Goal: Task Accomplishment & Management: Manage account settings

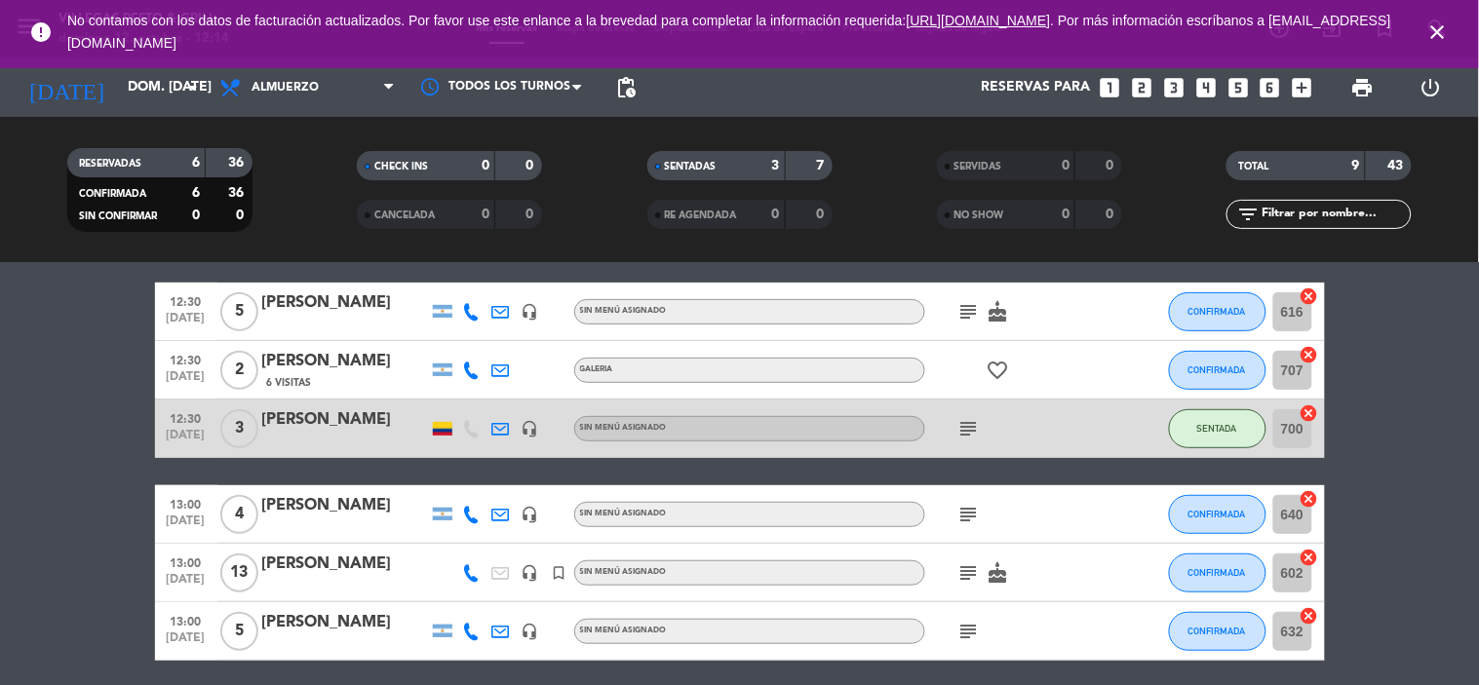
scroll to position [216, 0]
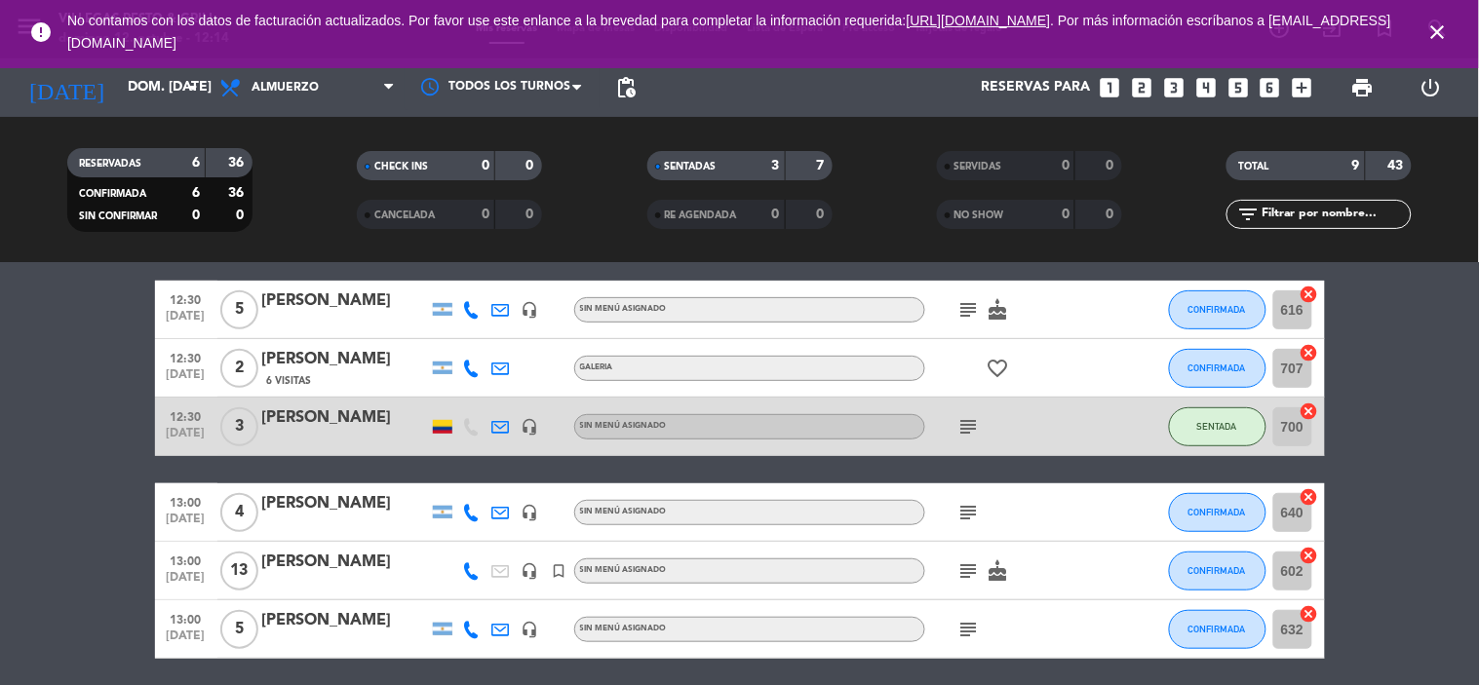
click at [317, 415] on div "[PERSON_NAME]" at bounding box center [345, 417] width 166 height 25
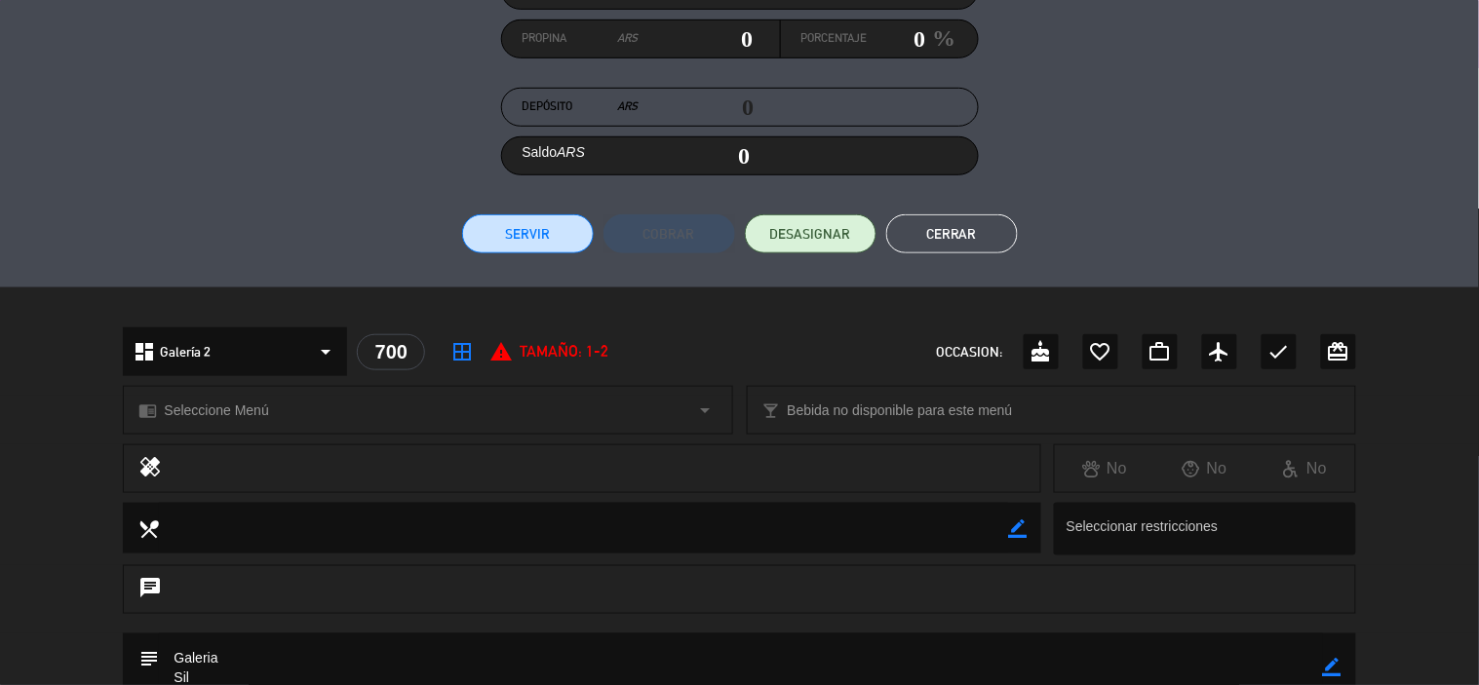
scroll to position [108, 0]
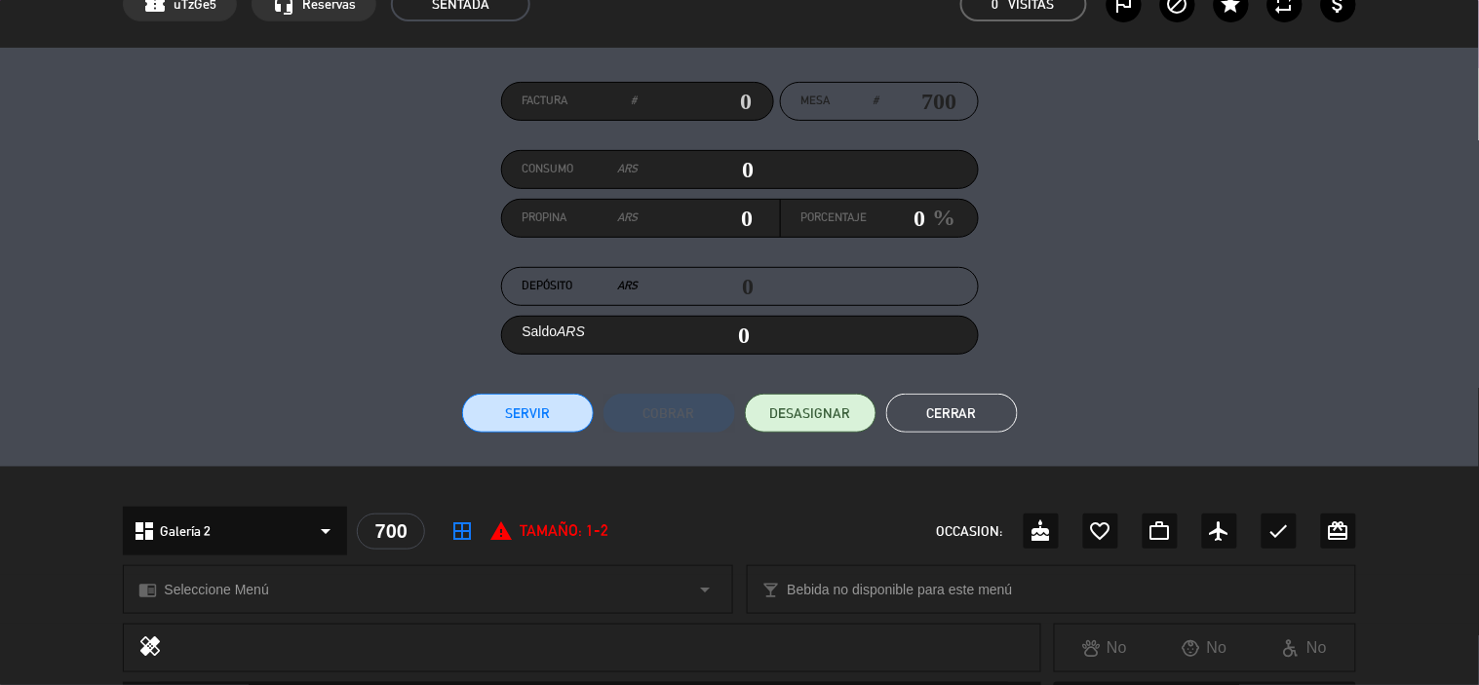
click at [941, 419] on button "Cerrar" at bounding box center [952, 413] width 132 height 39
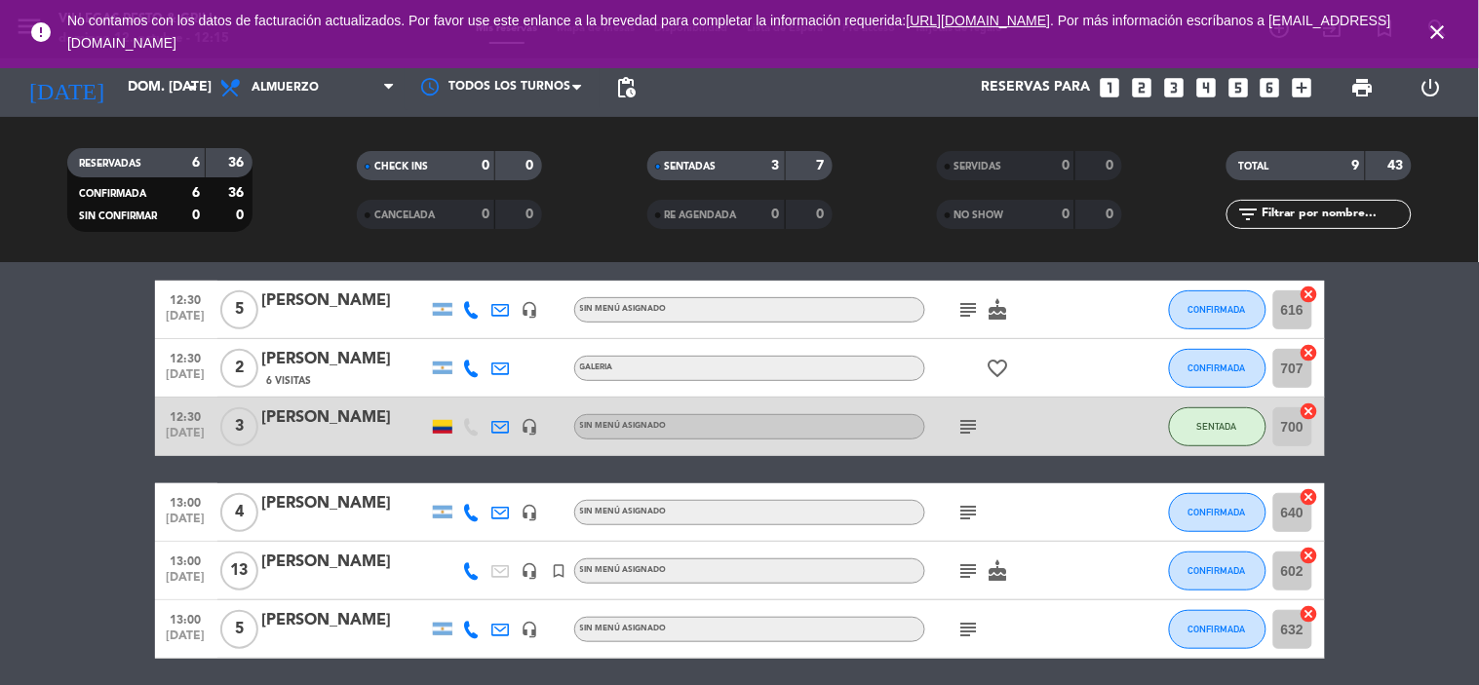
click at [1434, 35] on icon "close" at bounding box center [1437, 31] width 23 height 23
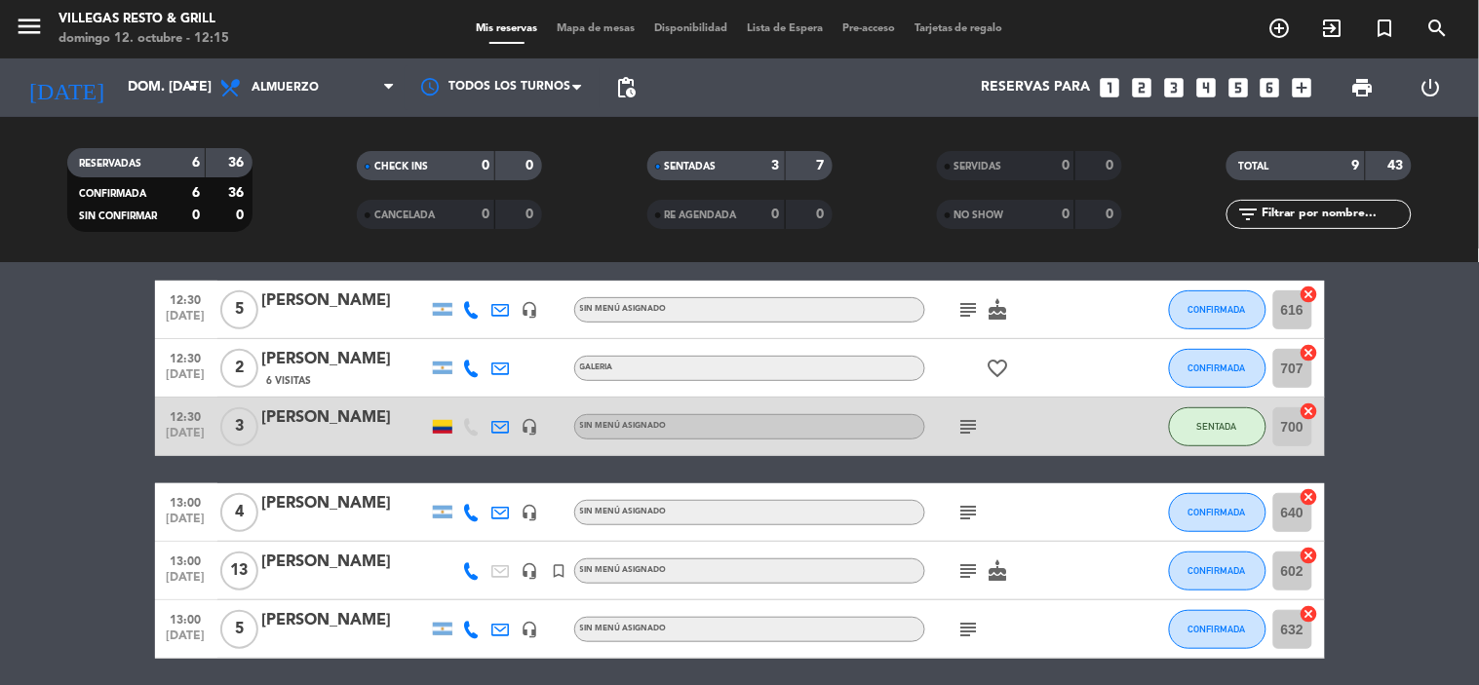
click at [562, 23] on span "Mapa de mesas" at bounding box center [595, 28] width 97 height 11
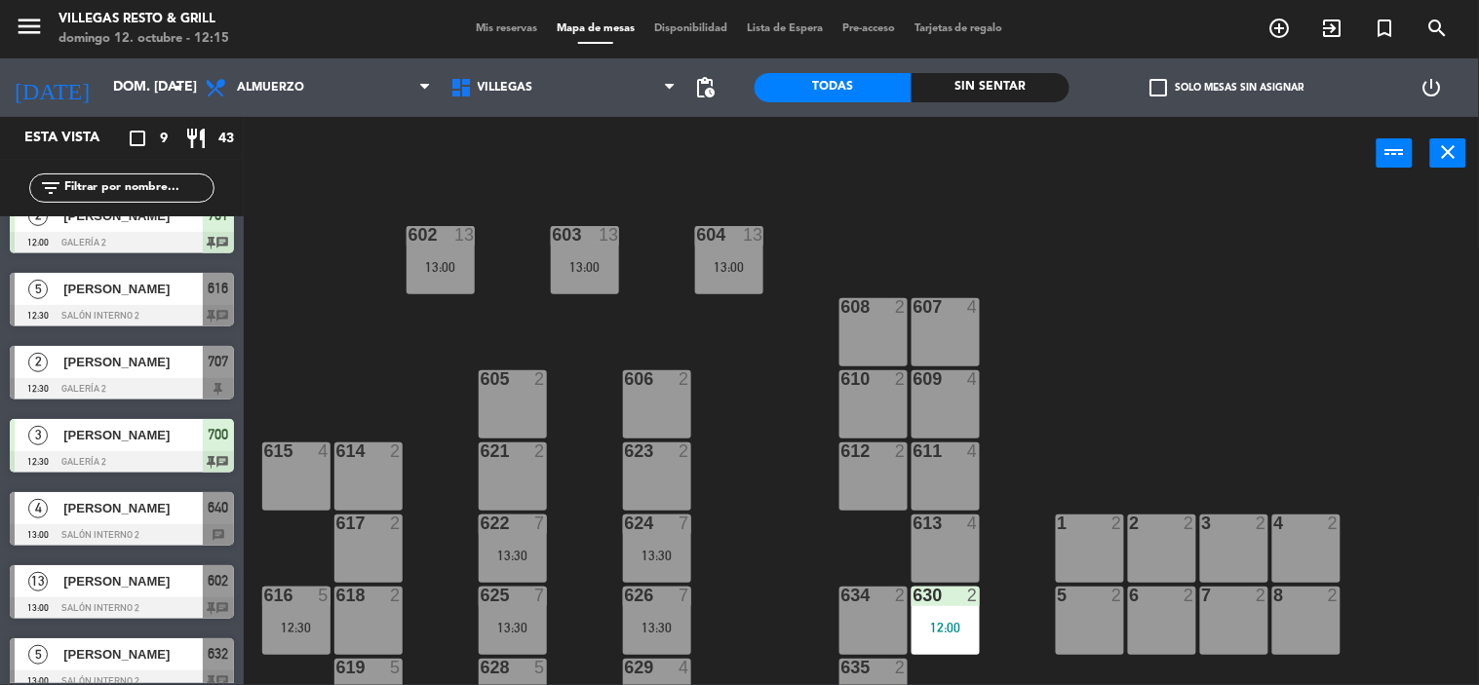
scroll to position [190, 0]
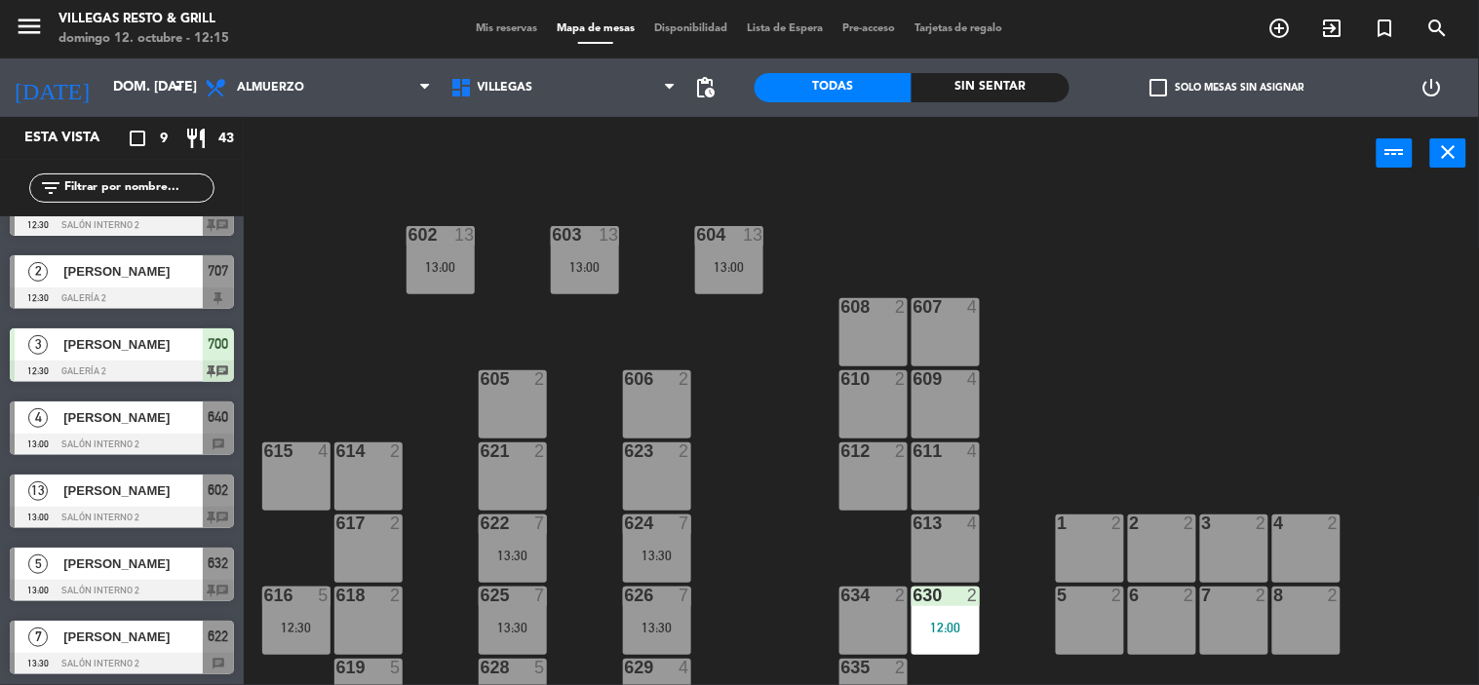
click at [115, 357] on div "3 [PERSON_NAME] 12:30 Galería 2 700 chat" at bounding box center [122, 355] width 244 height 73
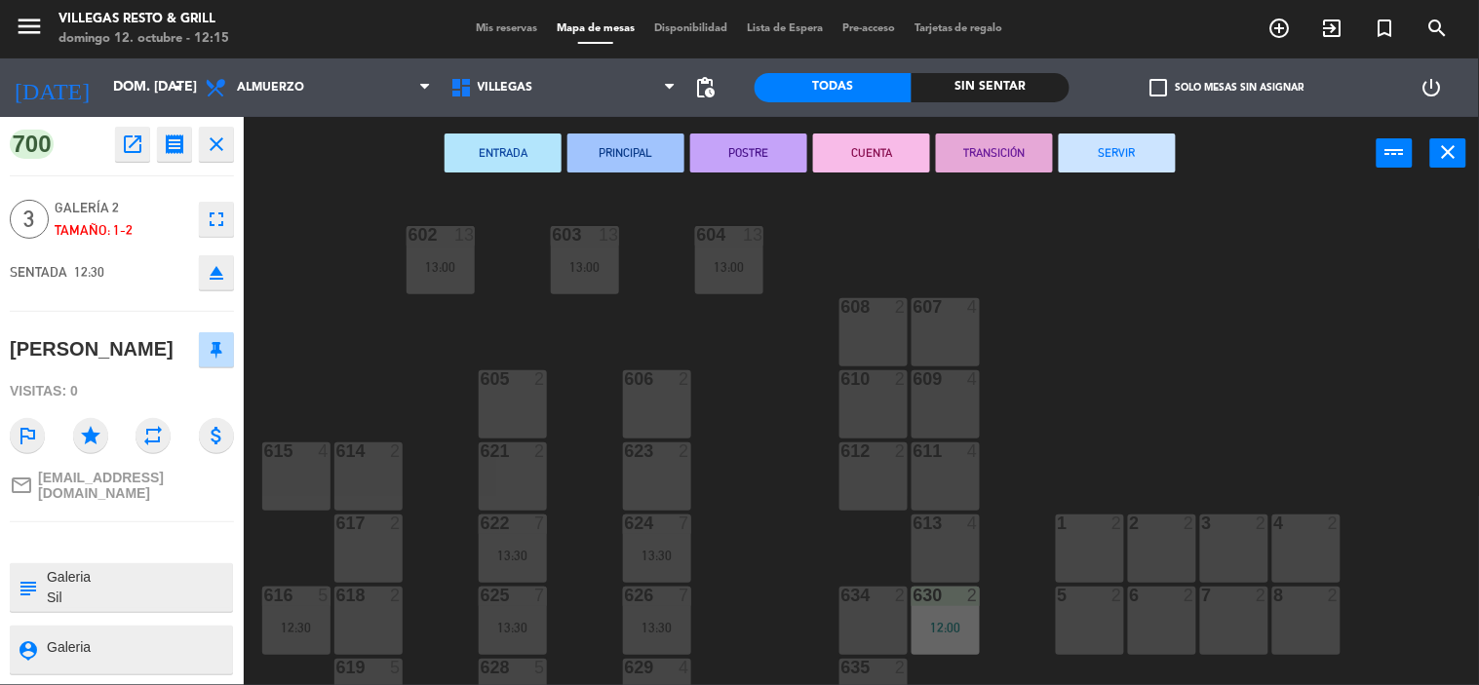
click at [211, 219] on icon "fullscreen" at bounding box center [216, 219] width 23 height 23
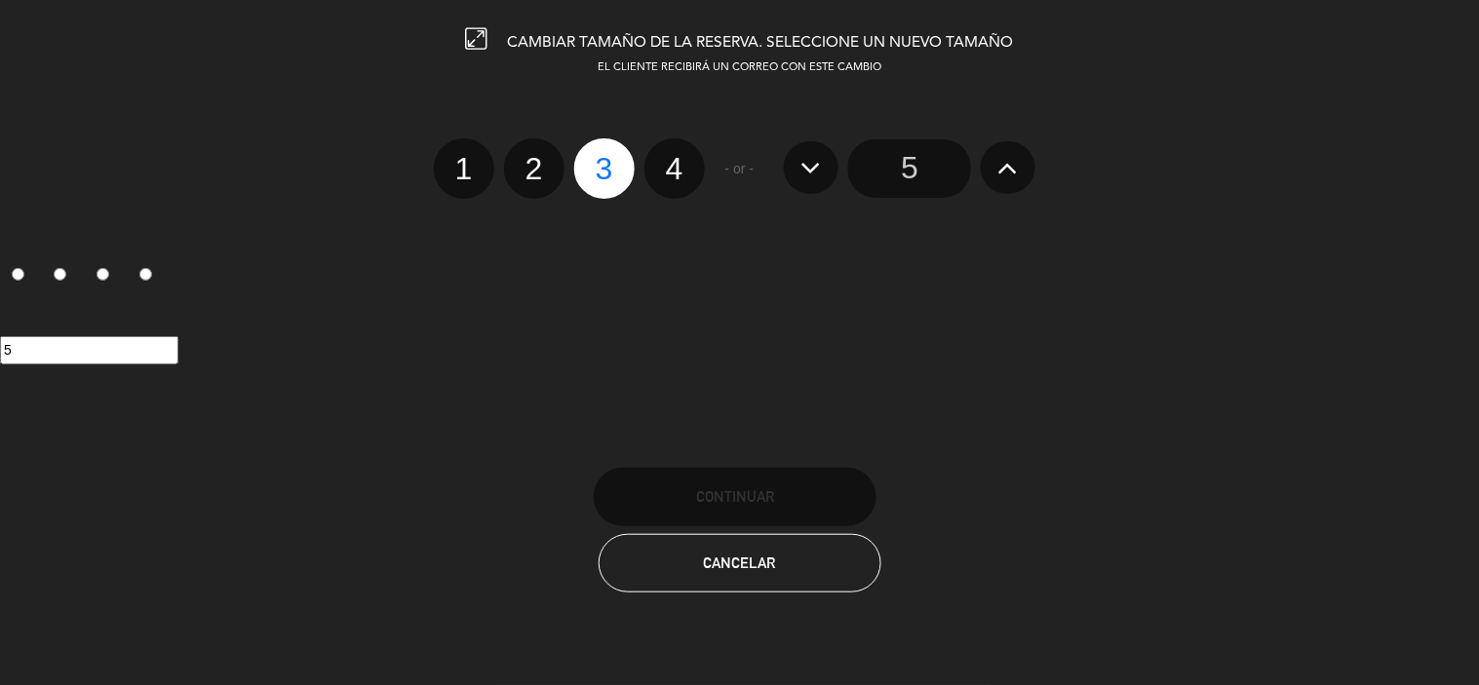
click at [669, 177] on label "4" at bounding box center [674, 168] width 60 height 60
click at [669, 158] on input "4" at bounding box center [672, 151] width 13 height 13
radio input "true"
radio input "false"
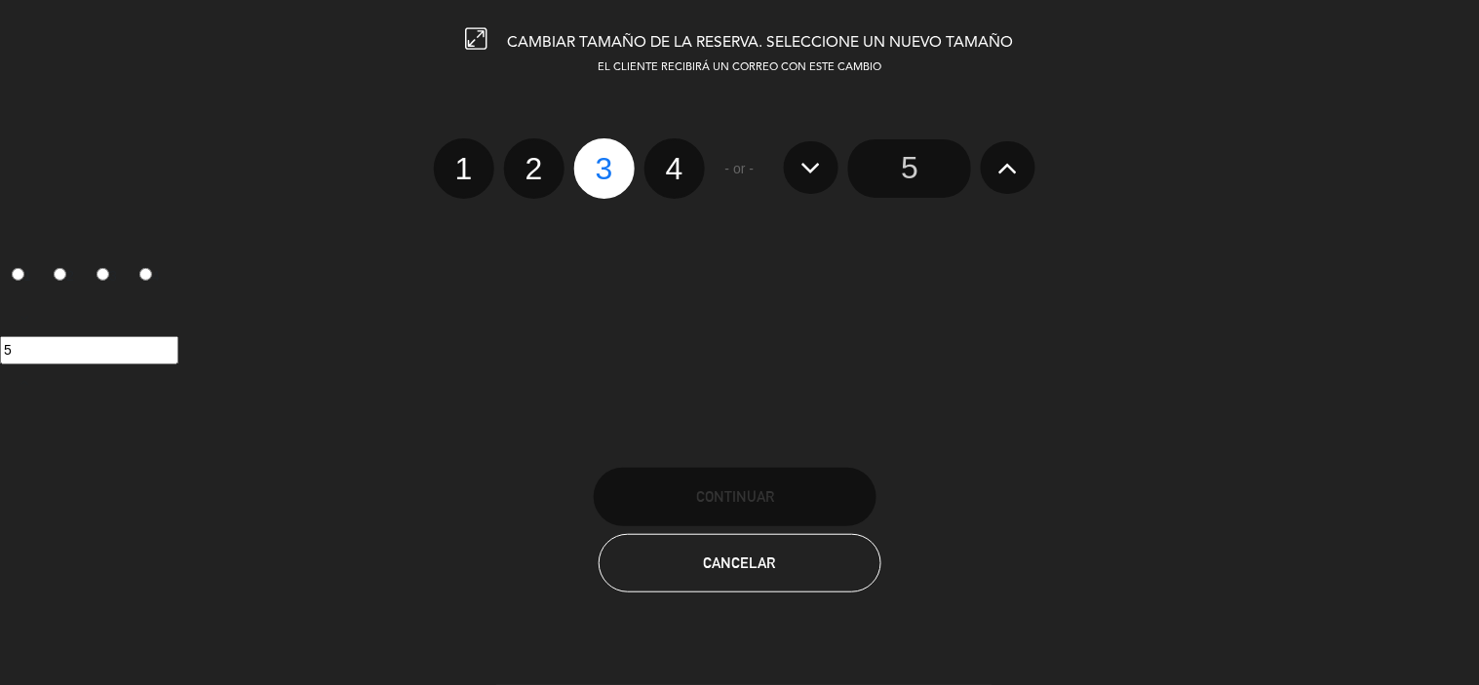
radio input "false"
radio input "true"
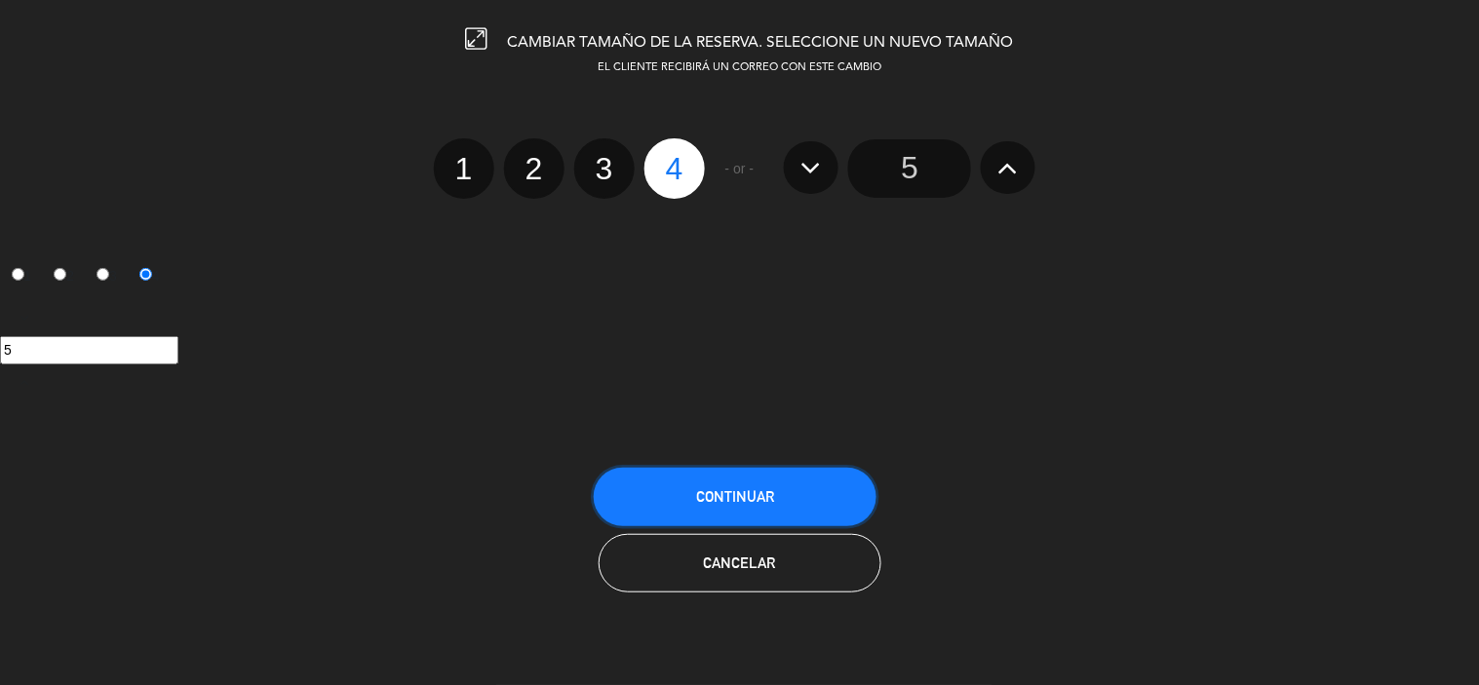
click at [679, 485] on button "Continuar" at bounding box center [735, 497] width 283 height 58
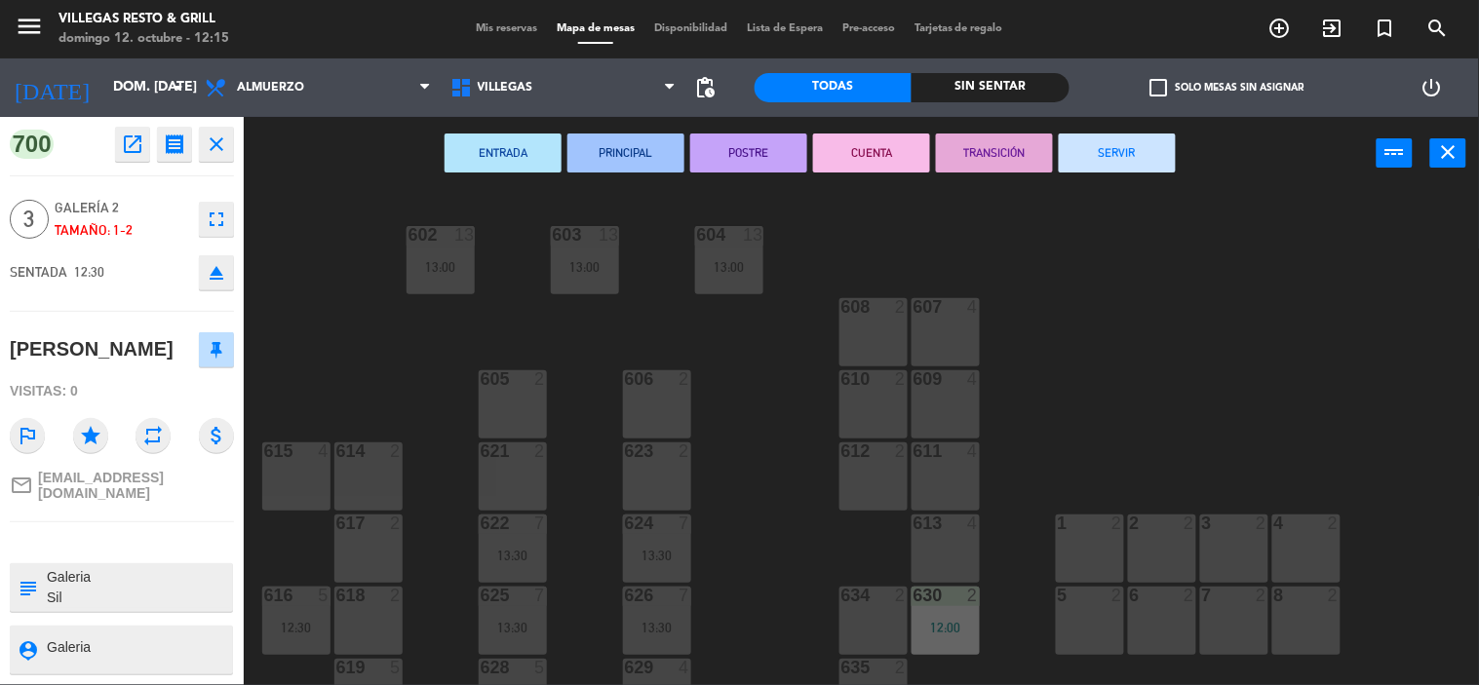
click at [220, 147] on icon "close" at bounding box center [216, 144] width 23 height 23
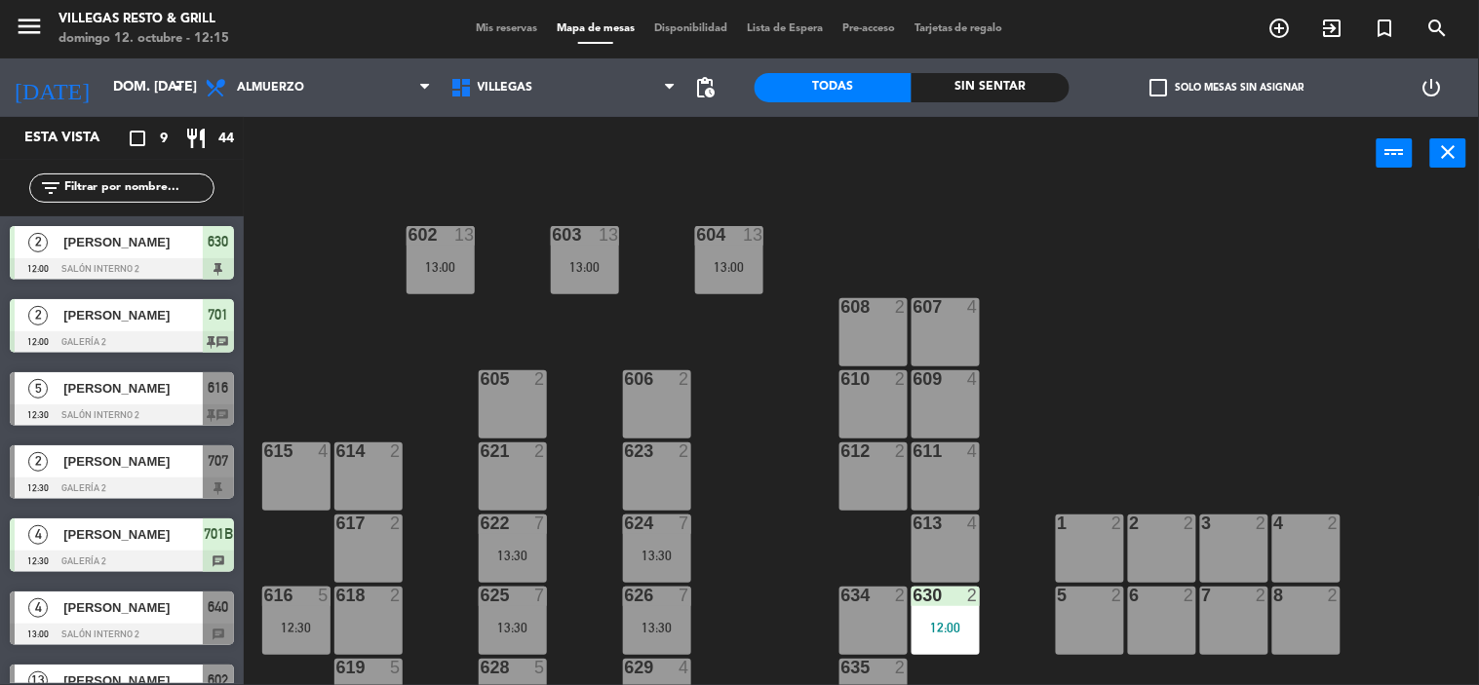
click at [513, 25] on span "Mis reservas" at bounding box center [506, 28] width 81 height 11
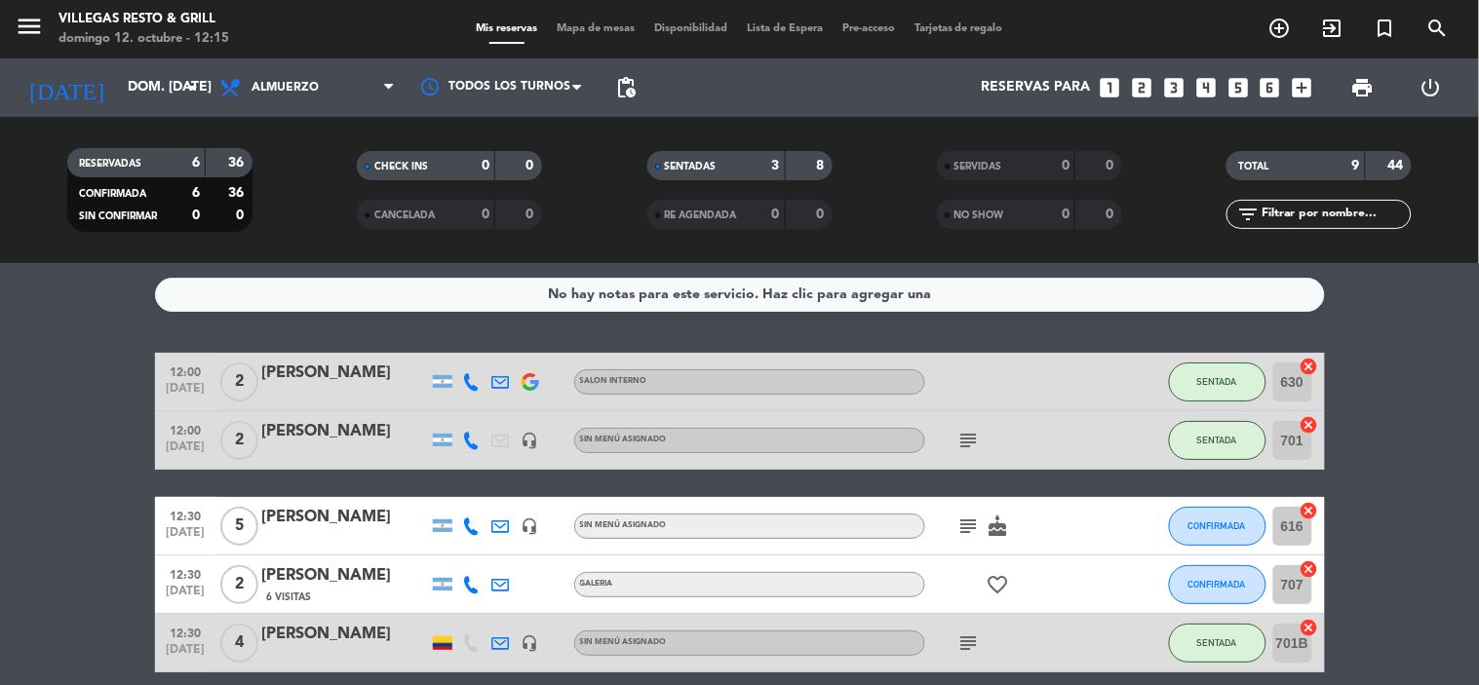
click at [970, 518] on icon "subject" at bounding box center [968, 526] width 23 height 23
click at [332, 521] on div "[PERSON_NAME]" at bounding box center [345, 517] width 166 height 25
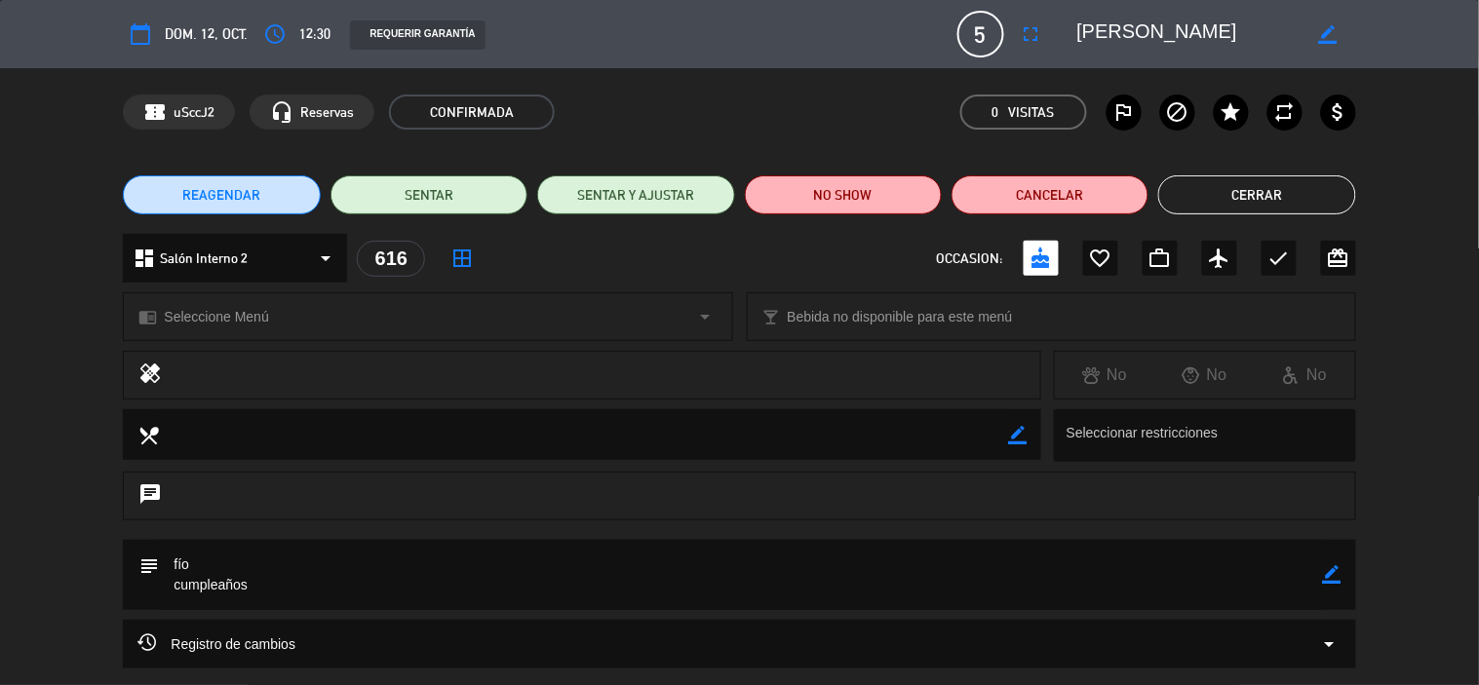
click at [1200, 190] on button "Cerrar" at bounding box center [1256, 194] width 197 height 39
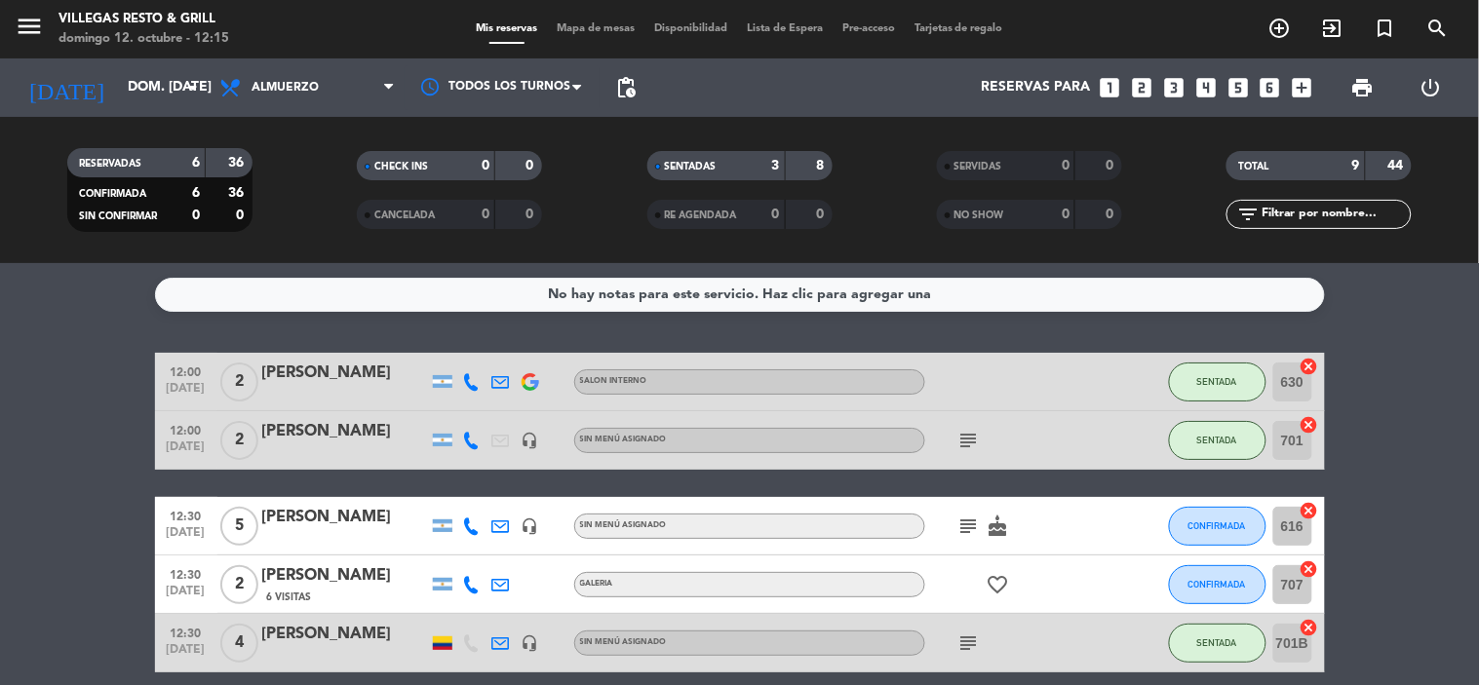
click at [286, 577] on div "[PERSON_NAME]" at bounding box center [345, 575] width 166 height 25
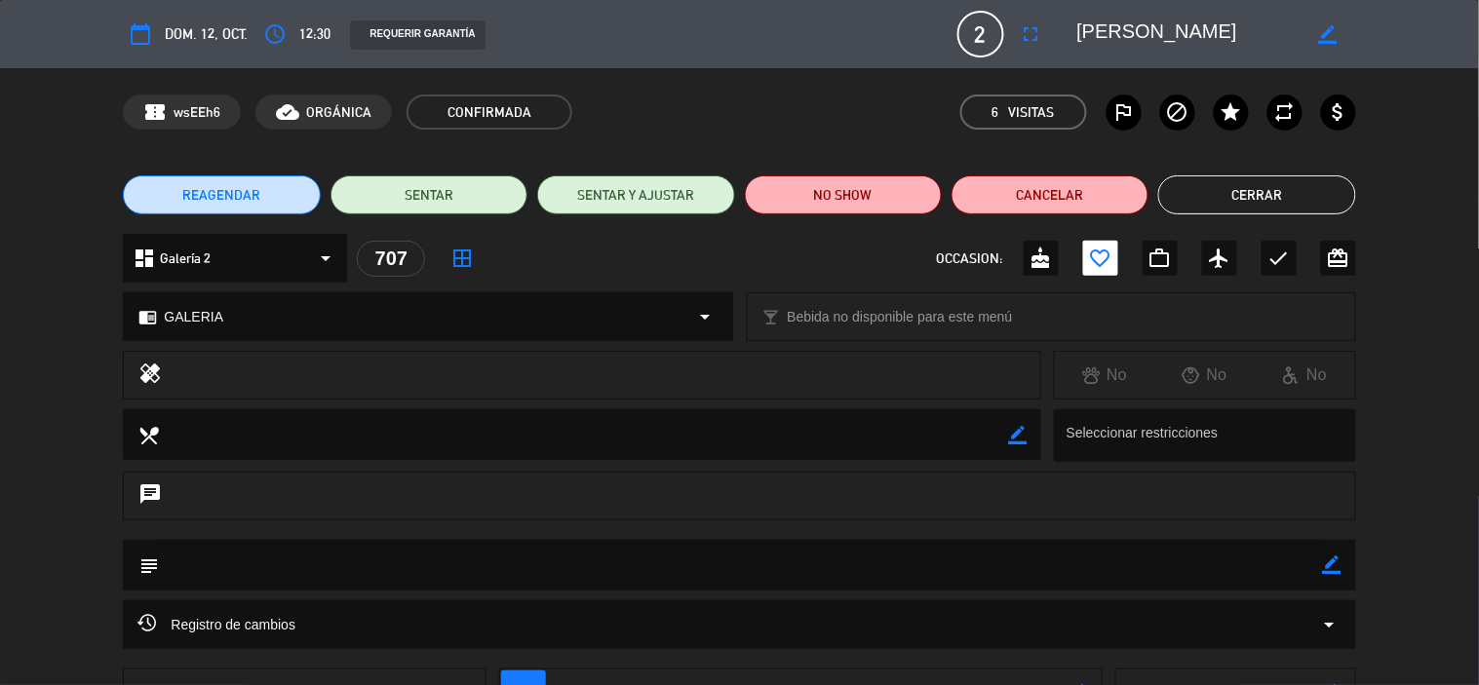
click at [1205, 203] on button "Cerrar" at bounding box center [1256, 194] width 197 height 39
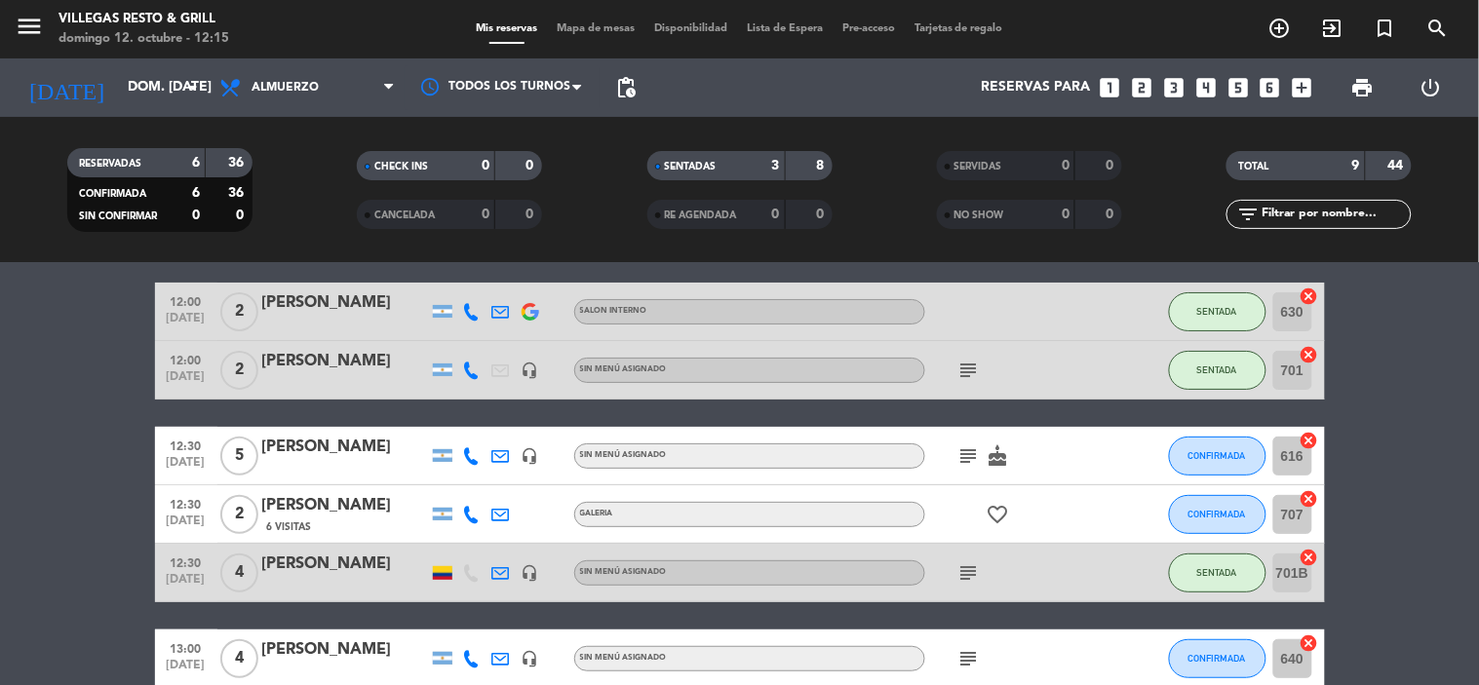
scroll to position [108, 0]
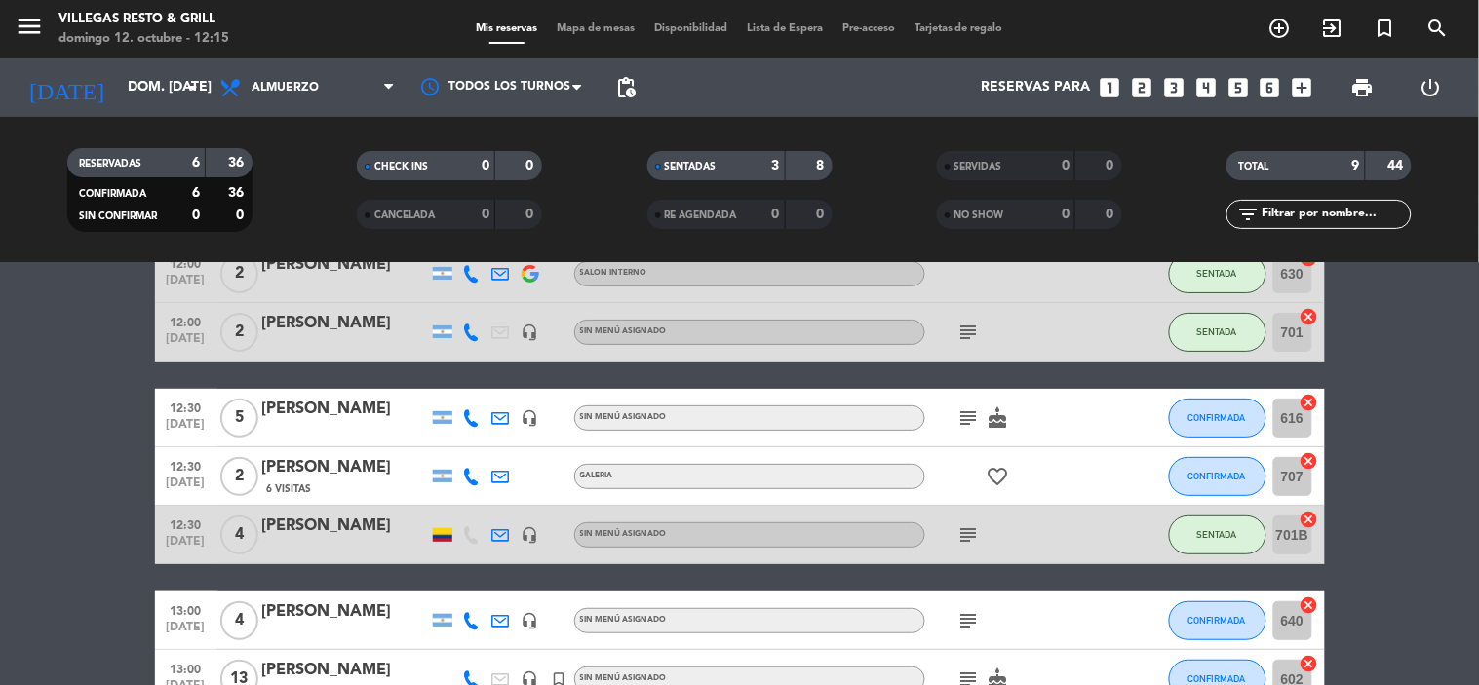
click at [319, 472] on div "[PERSON_NAME]" at bounding box center [345, 467] width 166 height 25
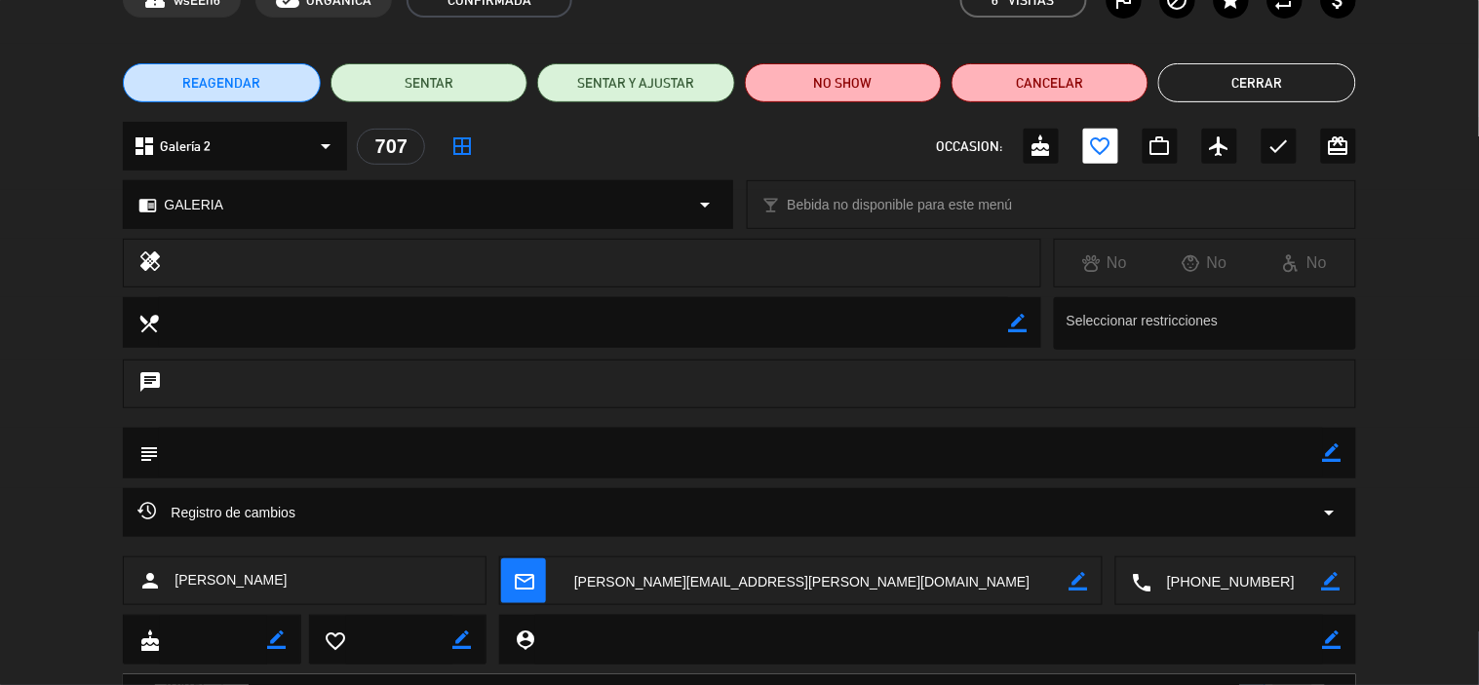
scroll to position [0, 0]
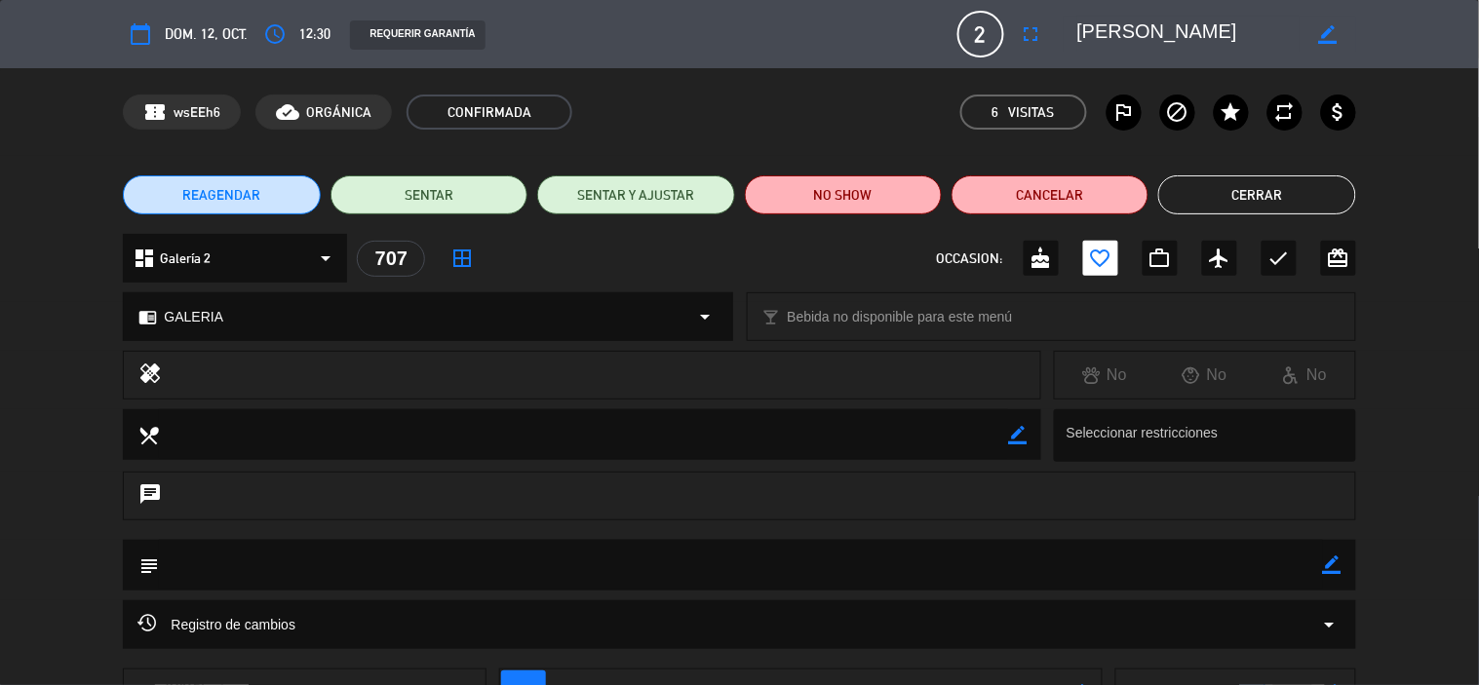
click at [1313, 186] on button "Cerrar" at bounding box center [1256, 194] width 197 height 39
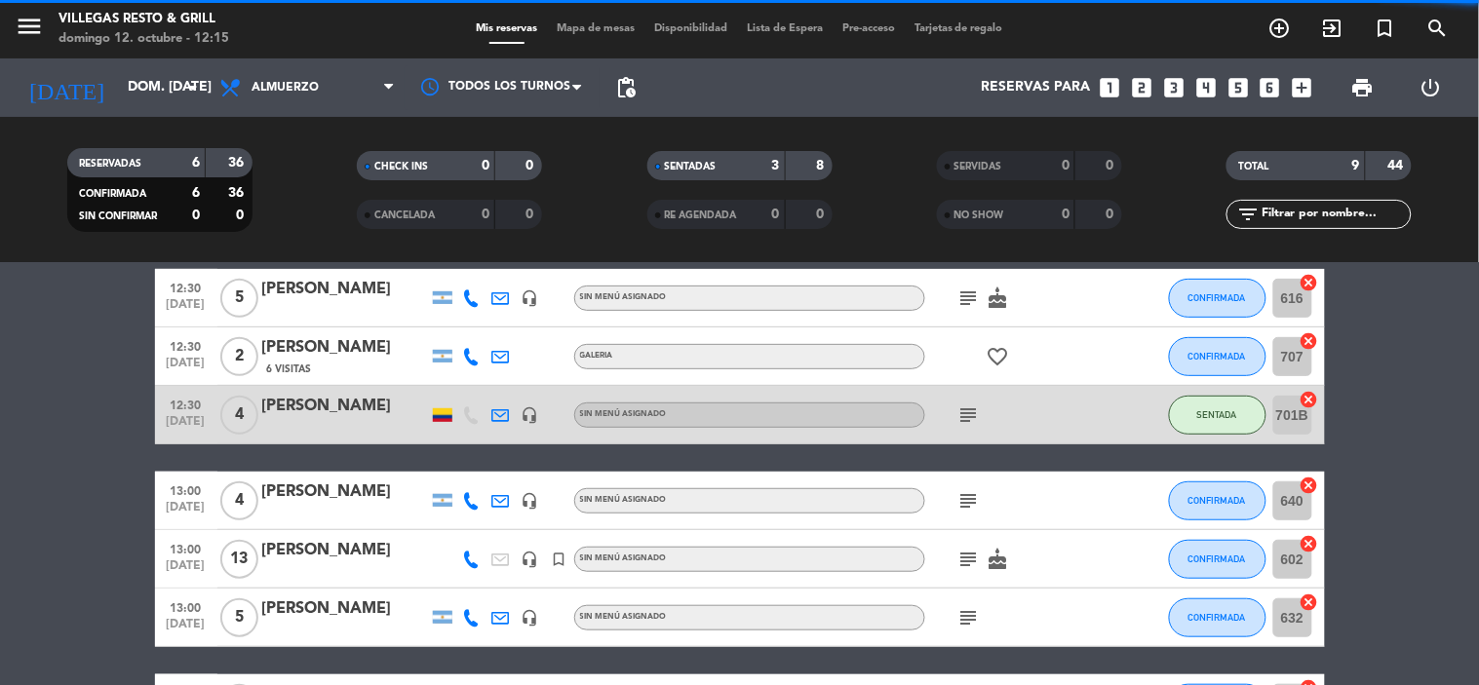
scroll to position [325, 0]
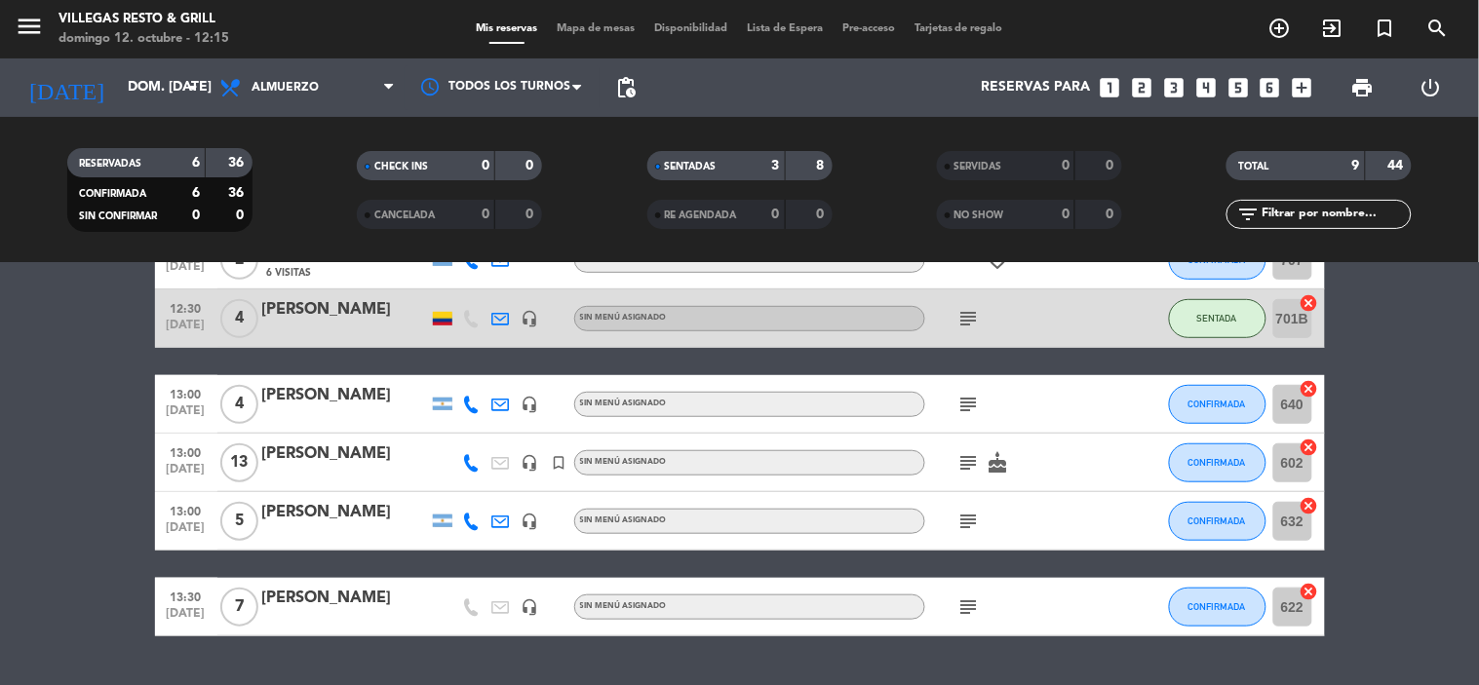
click at [332, 388] on div "[PERSON_NAME]" at bounding box center [345, 395] width 166 height 25
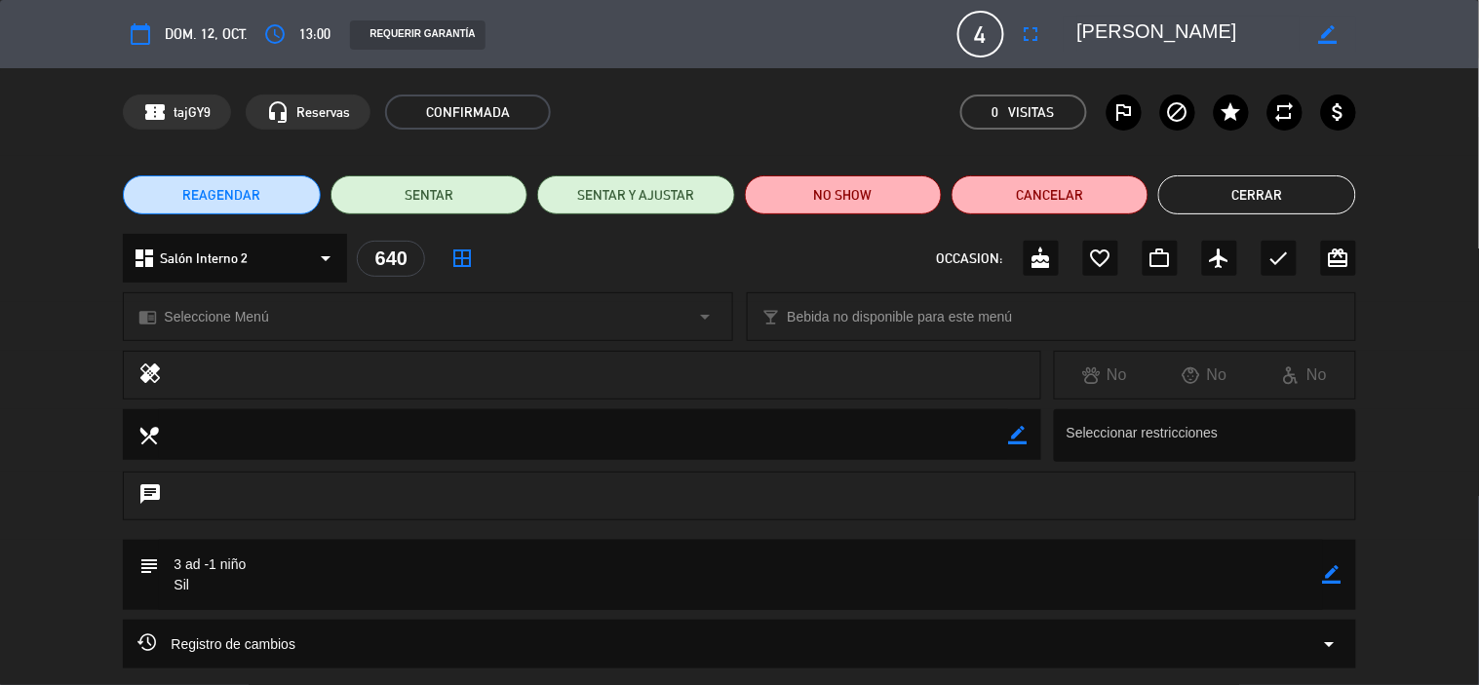
click at [1235, 199] on button "Cerrar" at bounding box center [1256, 194] width 197 height 39
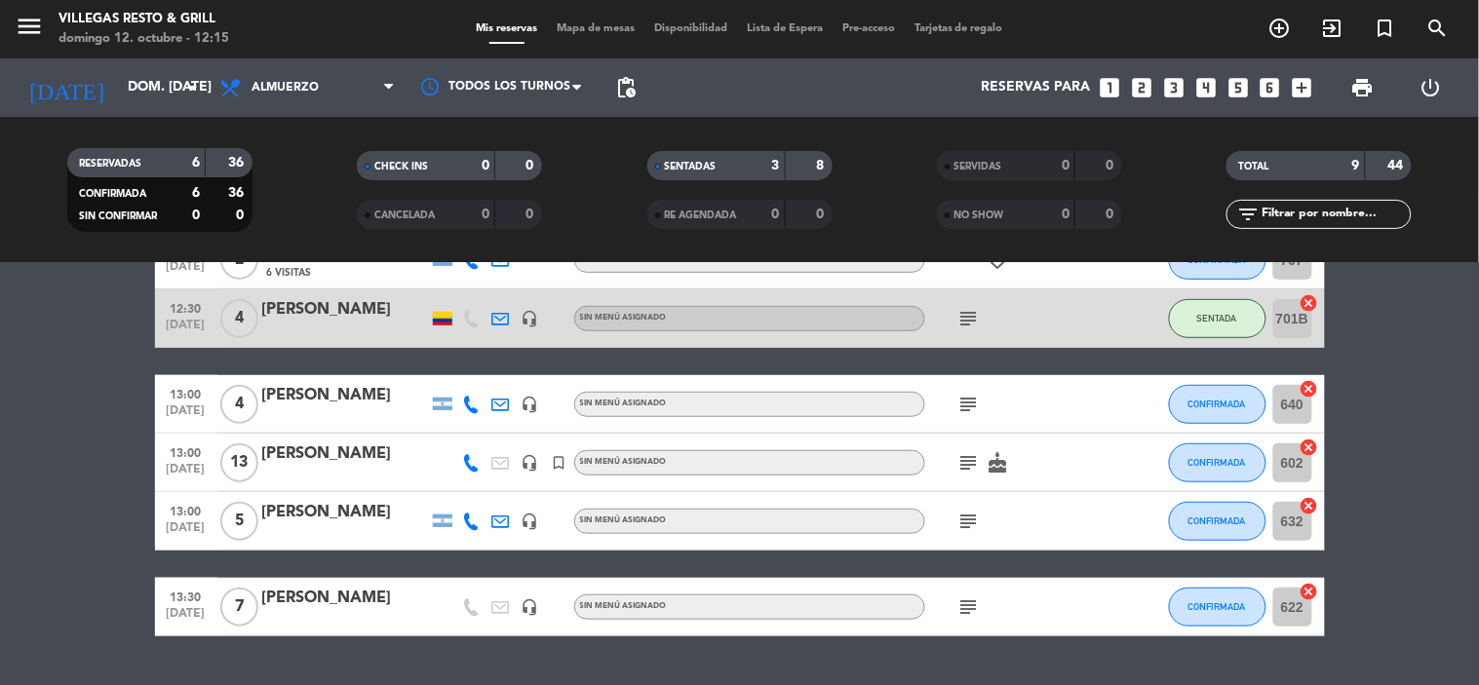
click at [354, 458] on div "[PERSON_NAME]" at bounding box center [345, 454] width 166 height 25
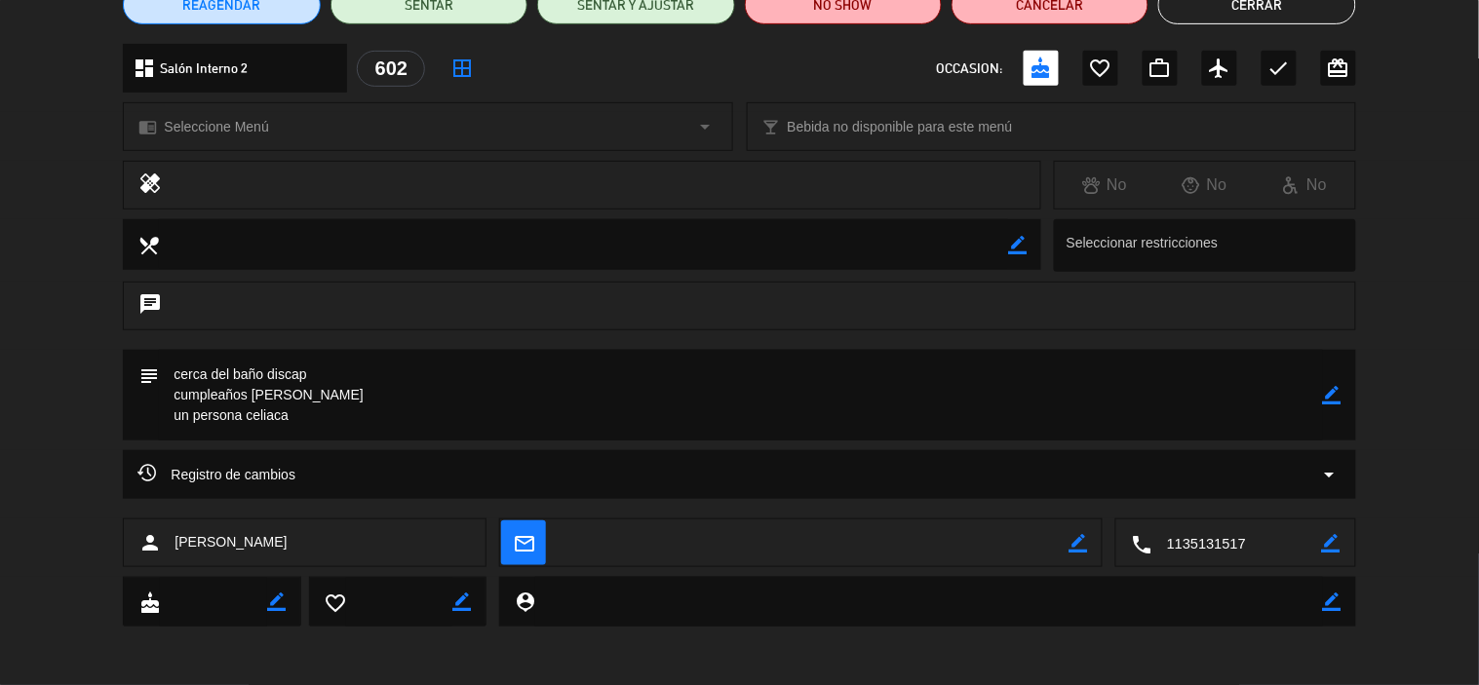
scroll to position [0, 0]
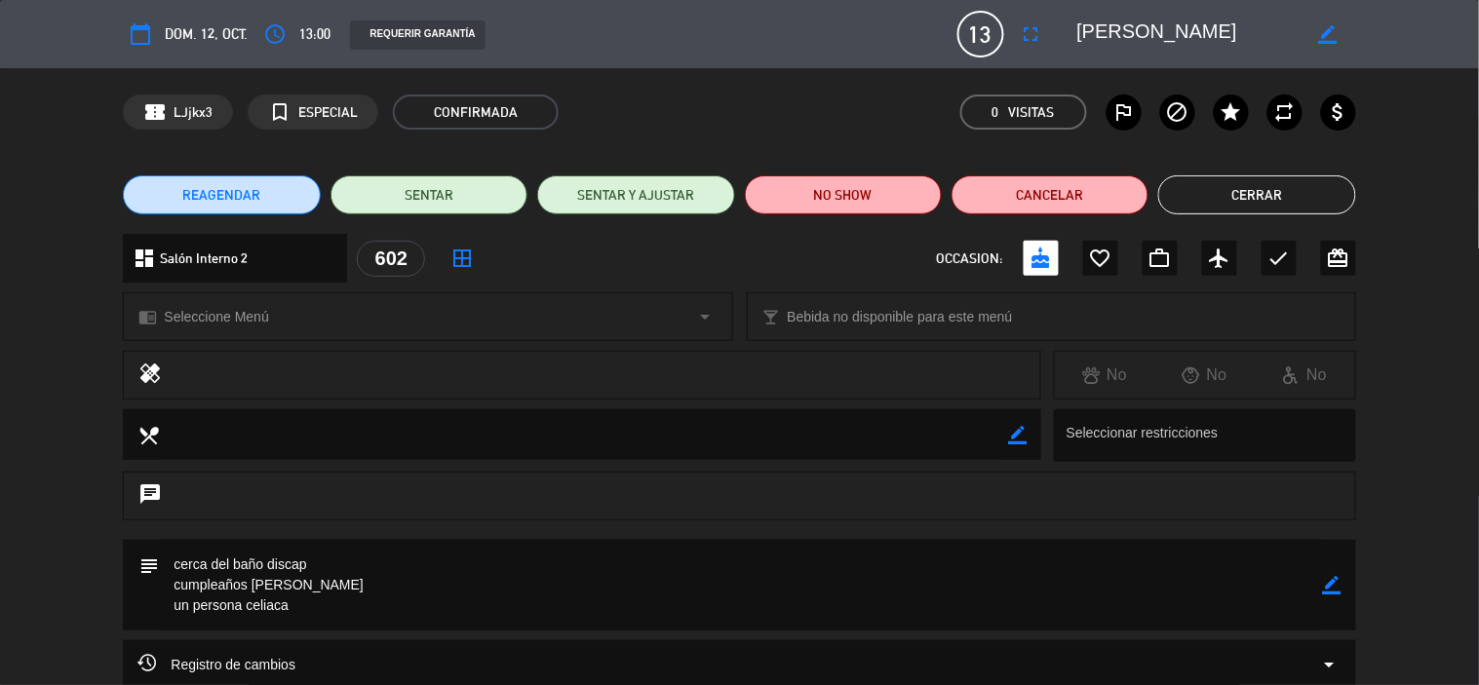
click at [1207, 191] on button "Cerrar" at bounding box center [1256, 194] width 197 height 39
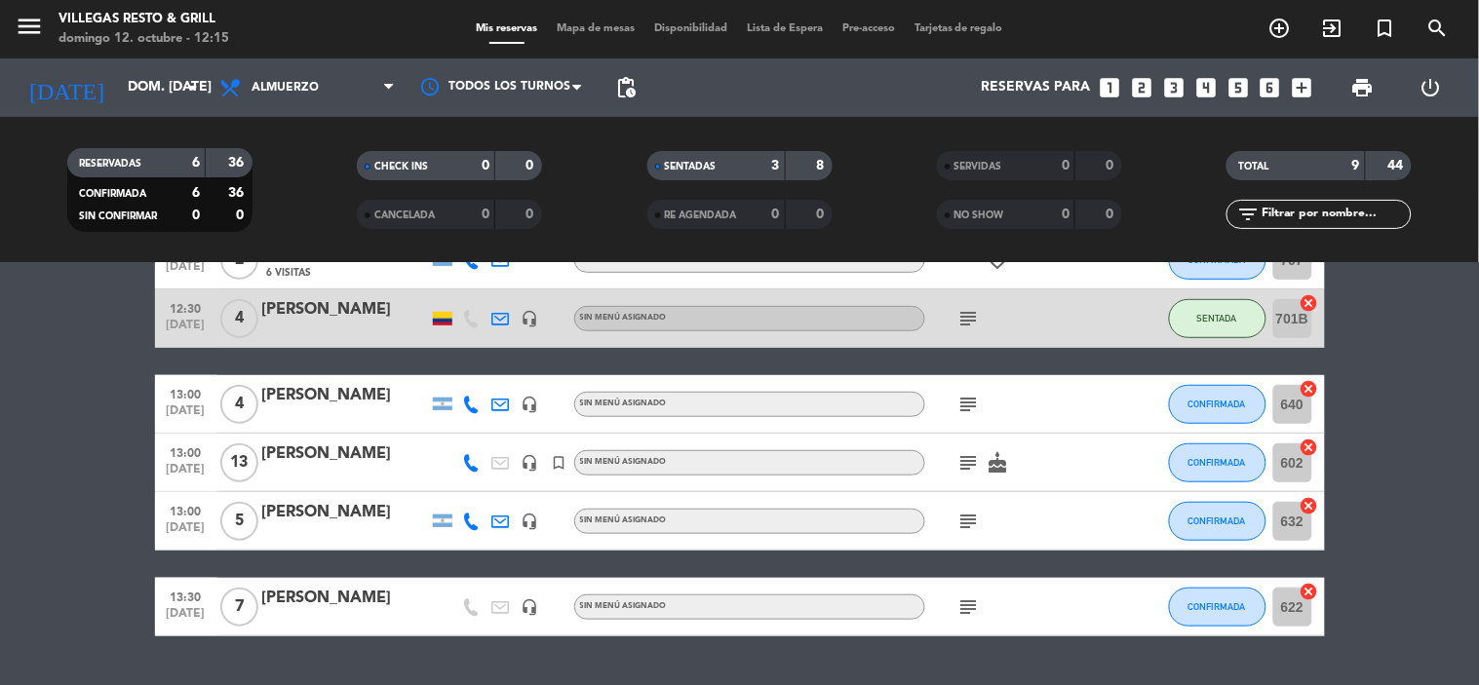
click at [320, 469] on div at bounding box center [345, 476] width 166 height 16
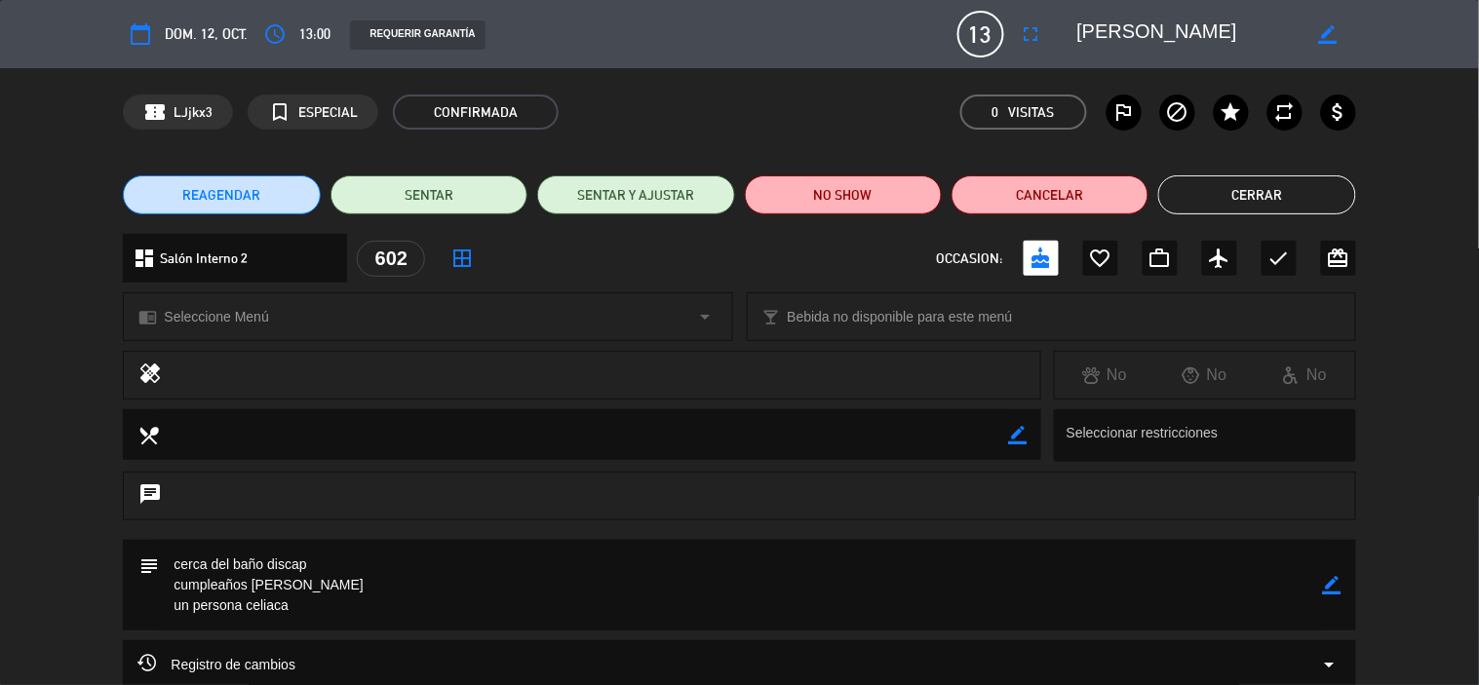
click at [1197, 186] on button "Cerrar" at bounding box center [1256, 194] width 197 height 39
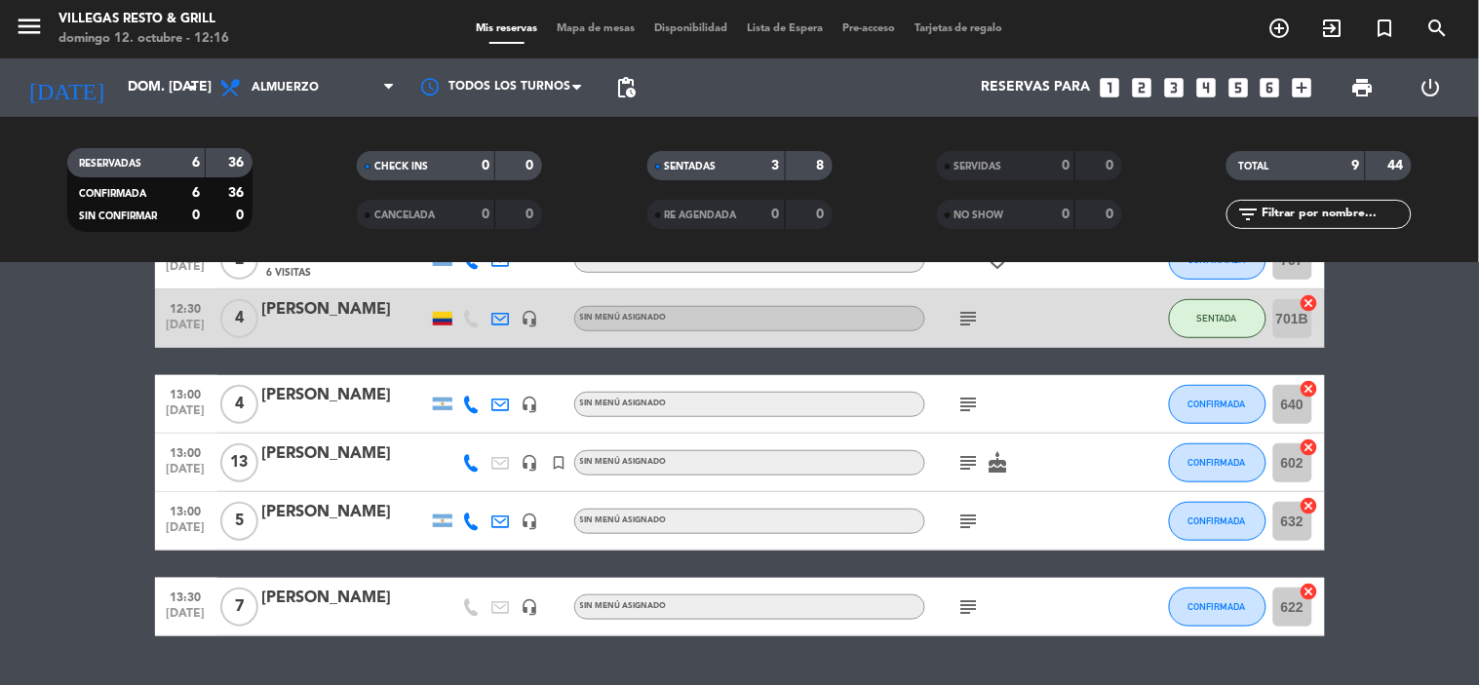
click at [325, 519] on div "[PERSON_NAME]" at bounding box center [345, 512] width 166 height 25
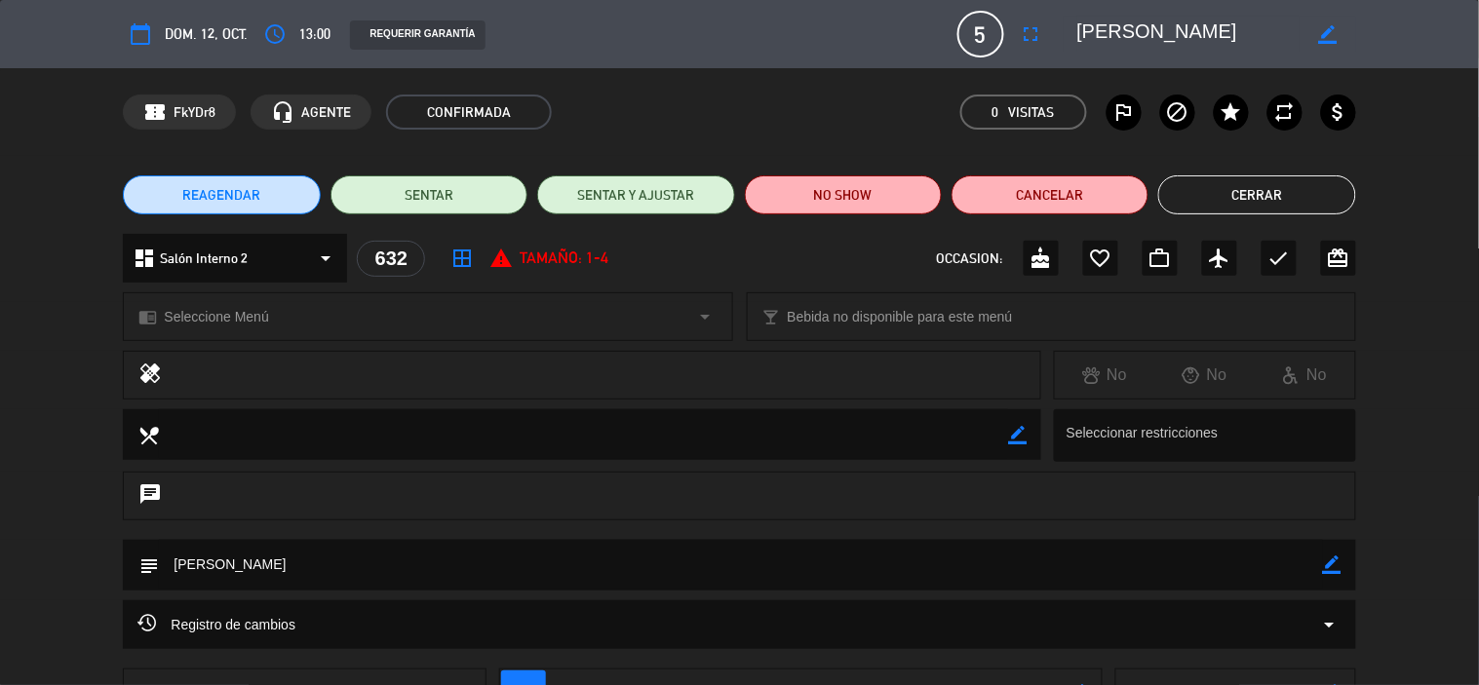
click at [1250, 200] on button "Cerrar" at bounding box center [1256, 194] width 197 height 39
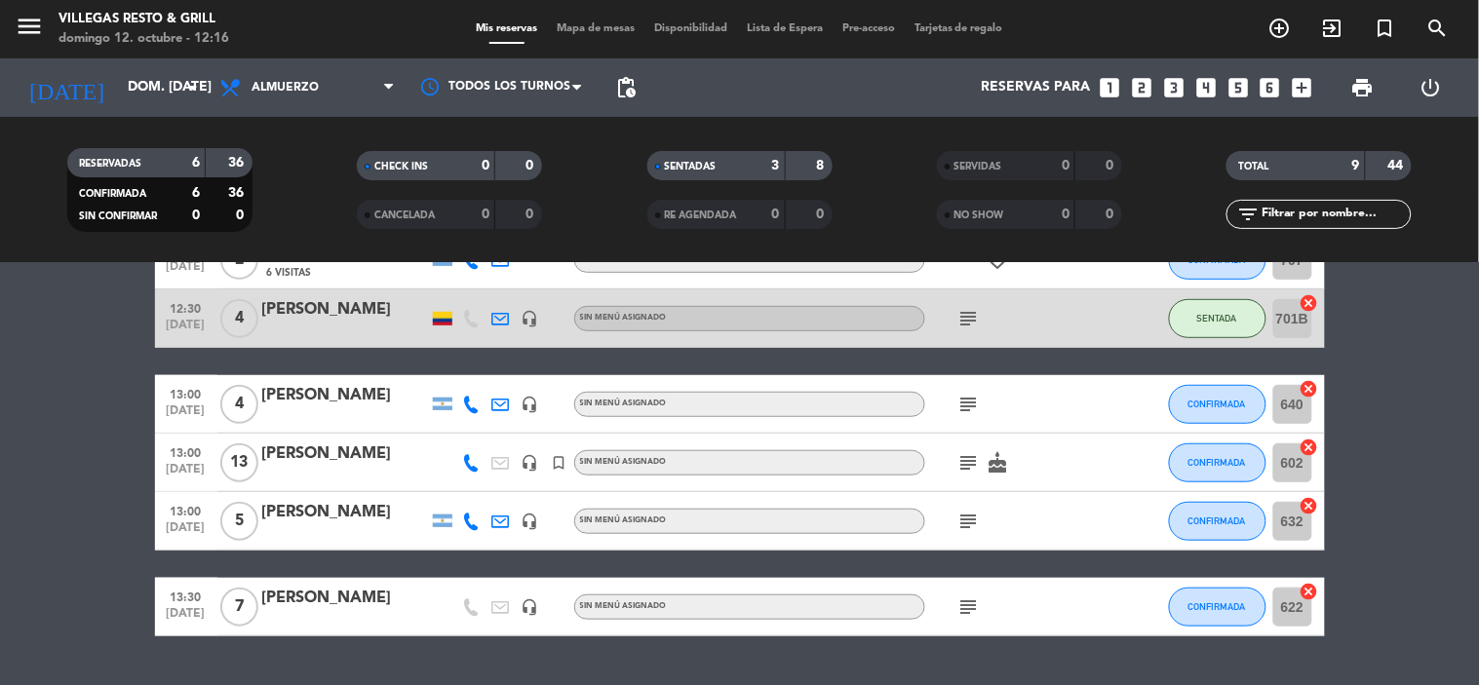
click at [306, 595] on div "[PERSON_NAME]" at bounding box center [345, 598] width 166 height 25
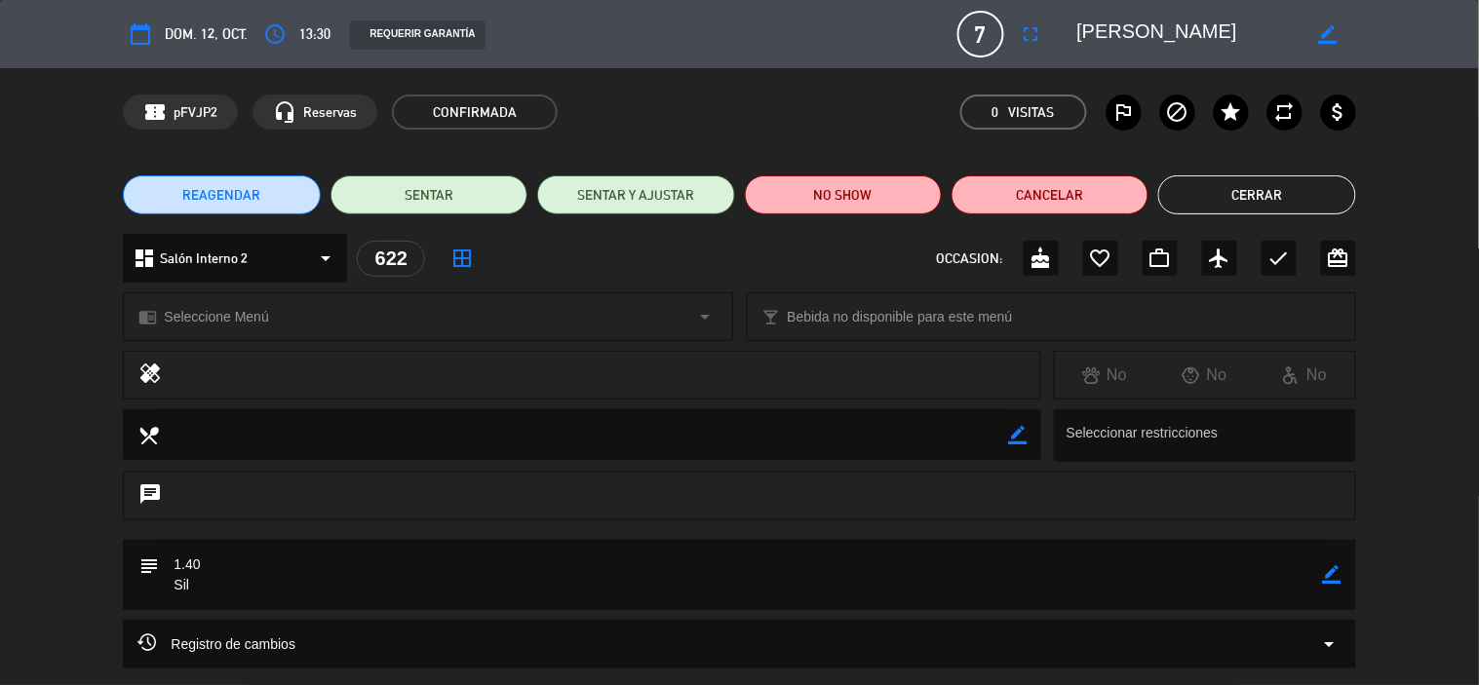
click at [1214, 200] on button "Cerrar" at bounding box center [1256, 194] width 197 height 39
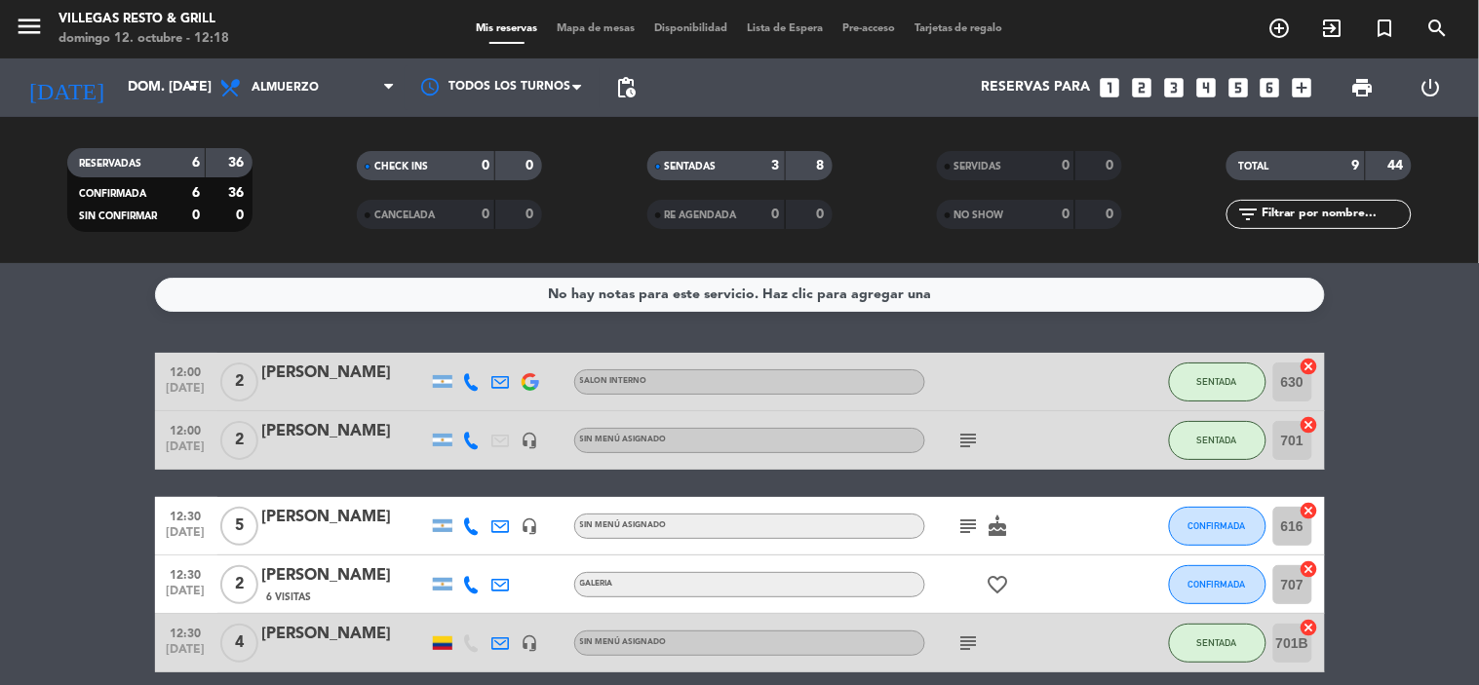
scroll to position [216, 0]
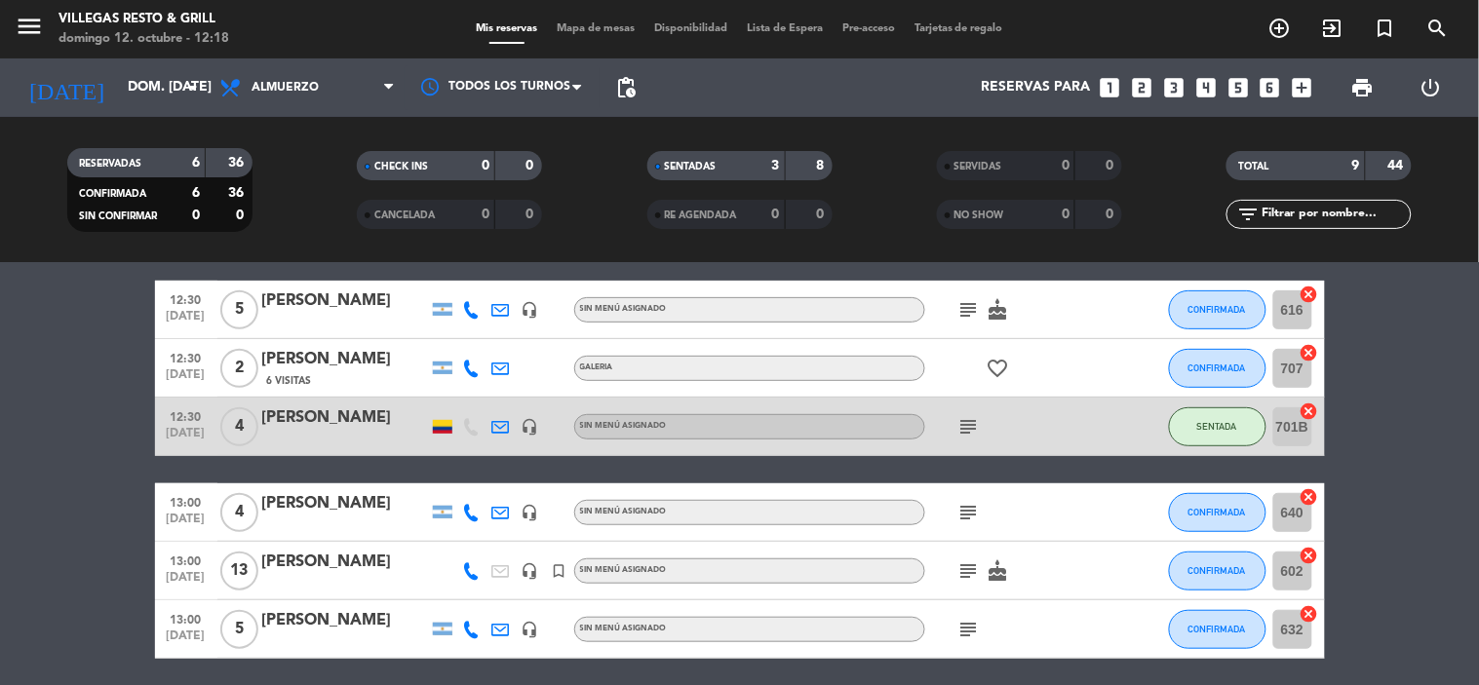
click at [307, 561] on div "[PERSON_NAME]" at bounding box center [345, 562] width 166 height 25
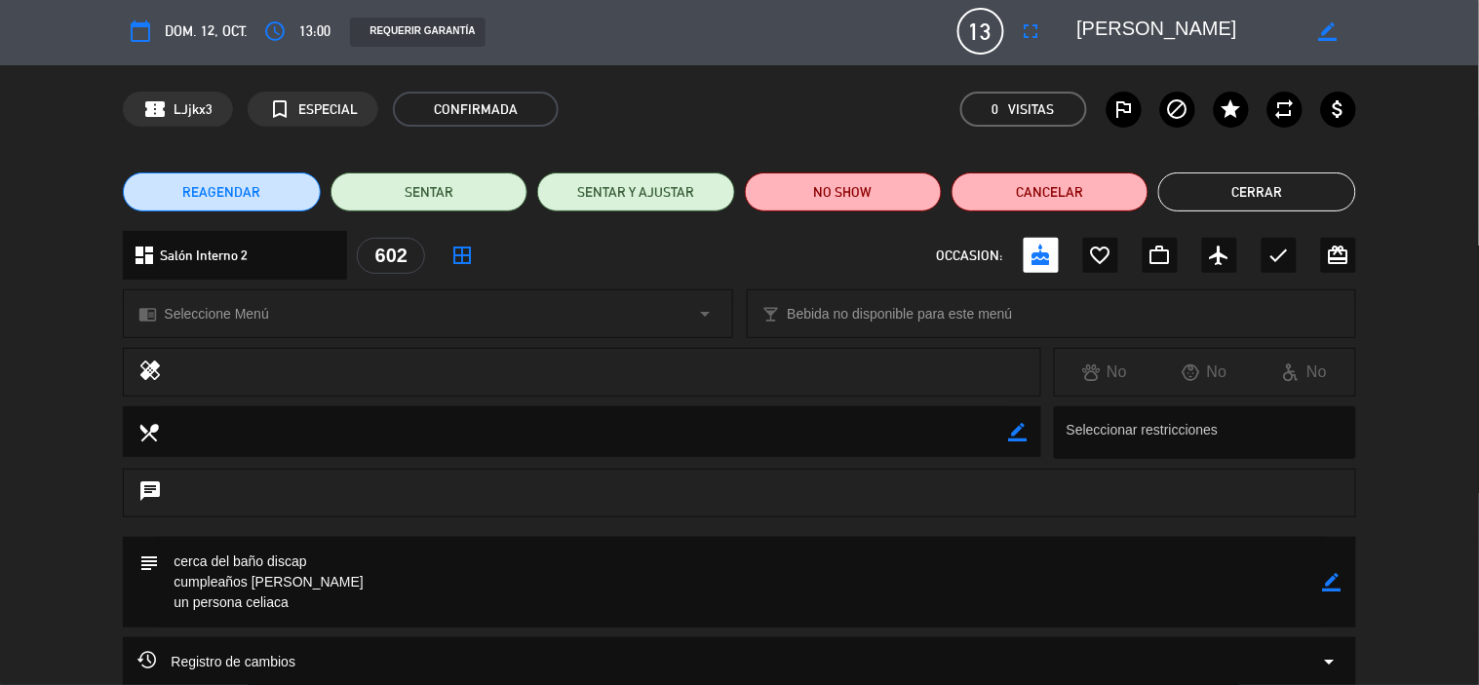
scroll to position [0, 0]
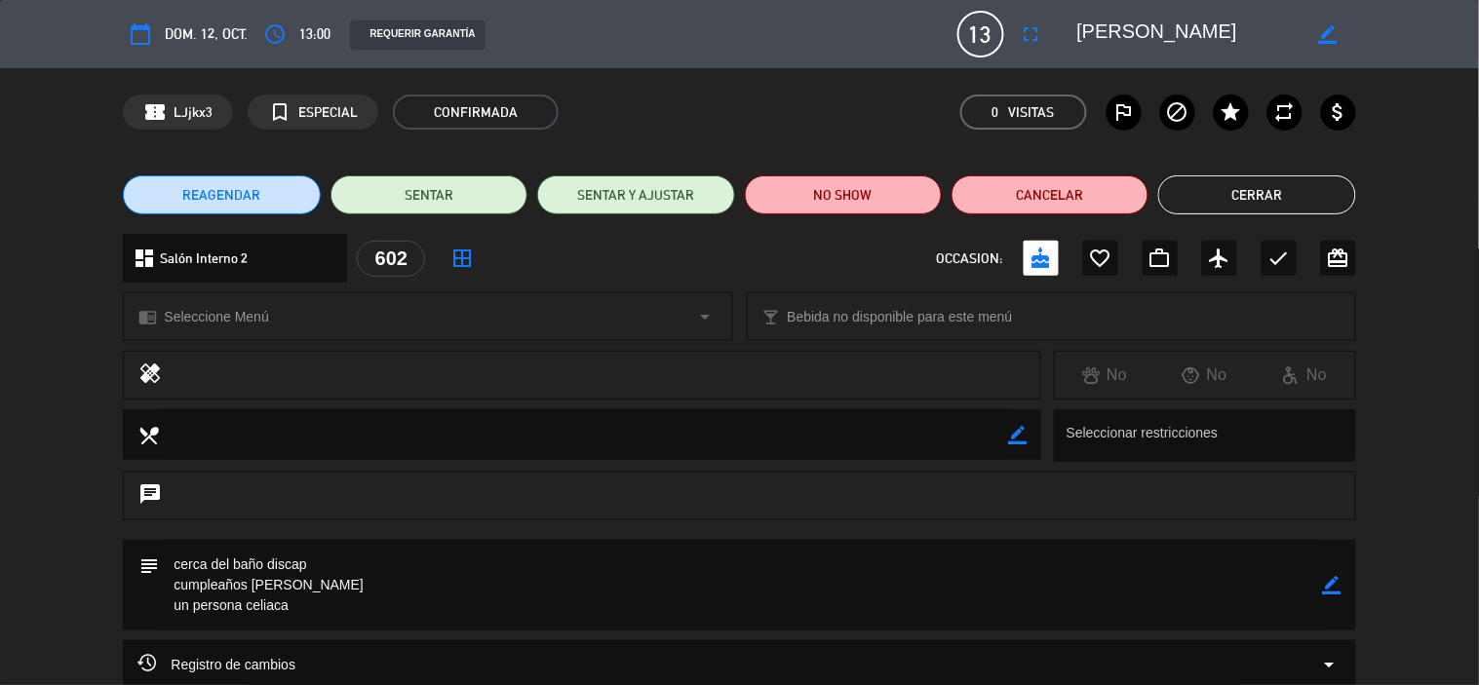
click at [1268, 193] on button "Cerrar" at bounding box center [1256, 194] width 197 height 39
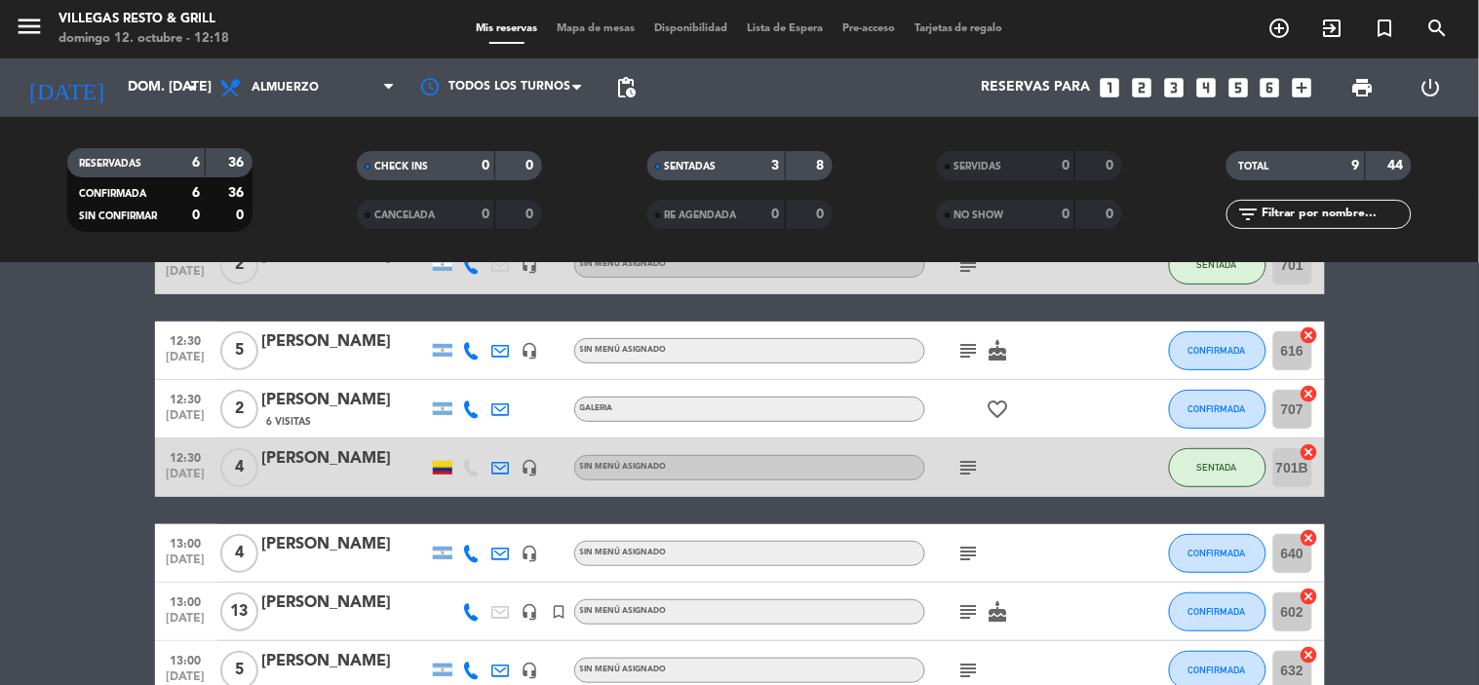
scroll to position [216, 0]
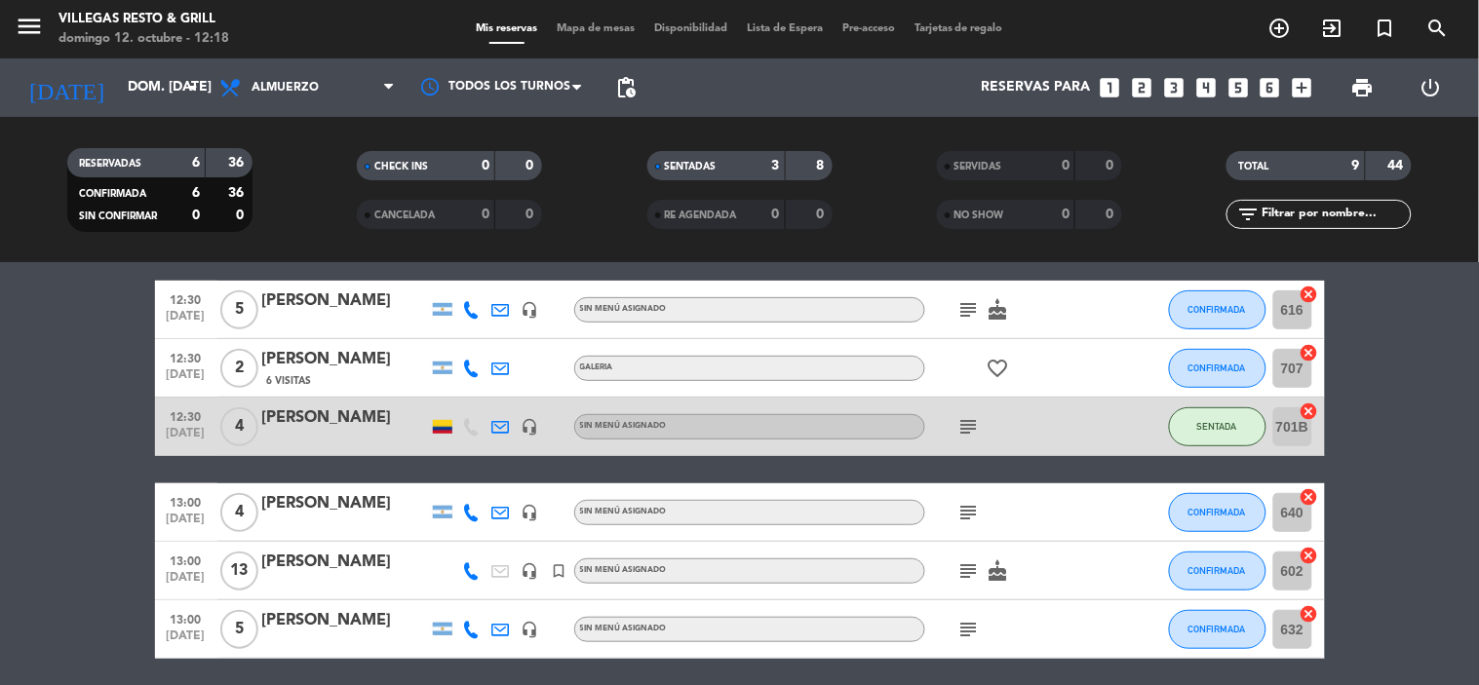
click at [335, 327] on div at bounding box center [345, 323] width 166 height 16
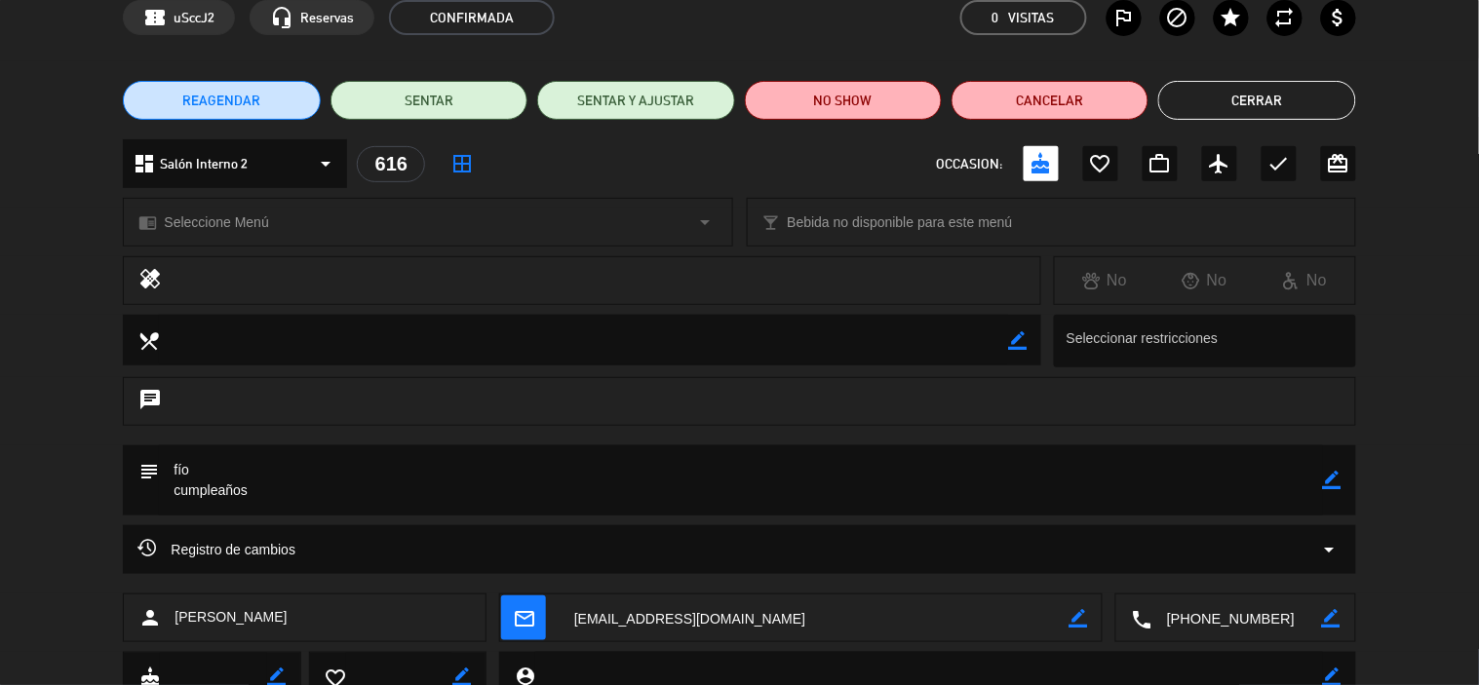
scroll to position [0, 0]
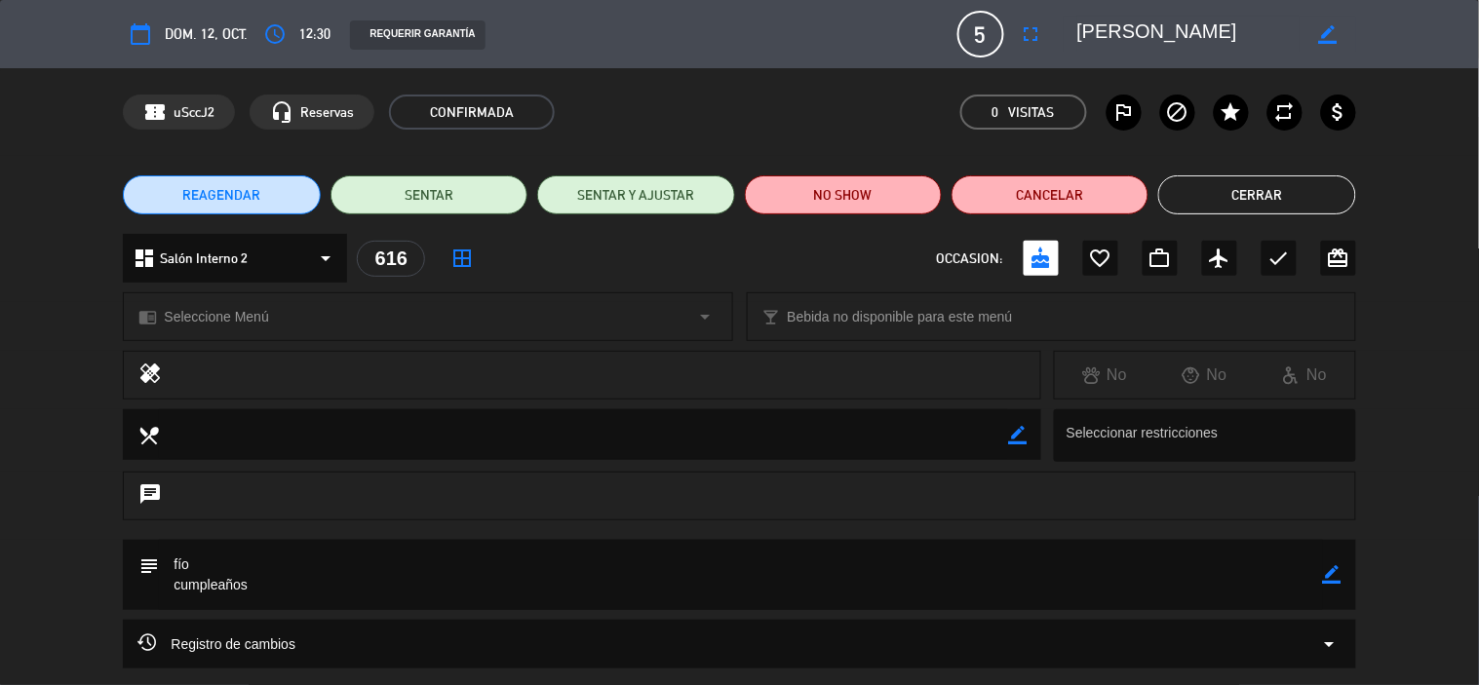
click at [1244, 195] on button "Cerrar" at bounding box center [1256, 194] width 197 height 39
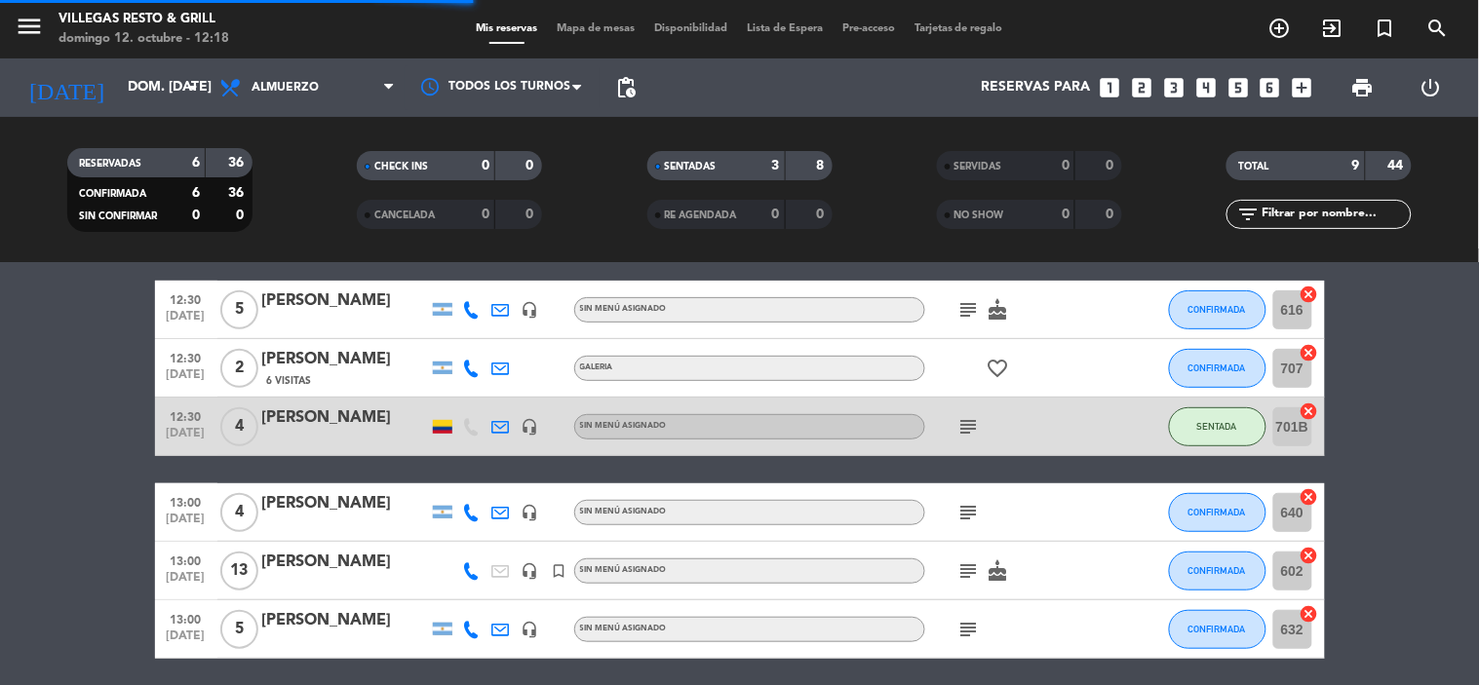
scroll to position [325, 0]
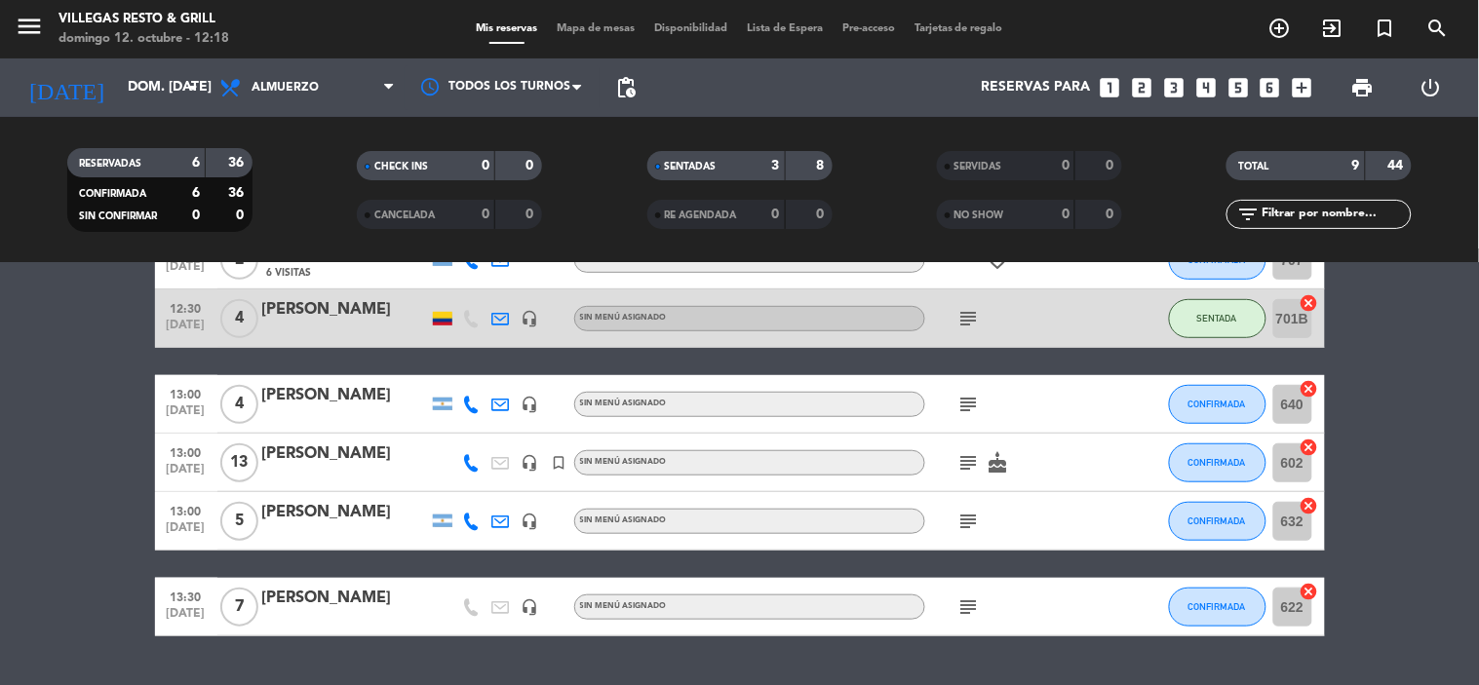
click at [286, 602] on div "[PERSON_NAME]" at bounding box center [345, 598] width 166 height 25
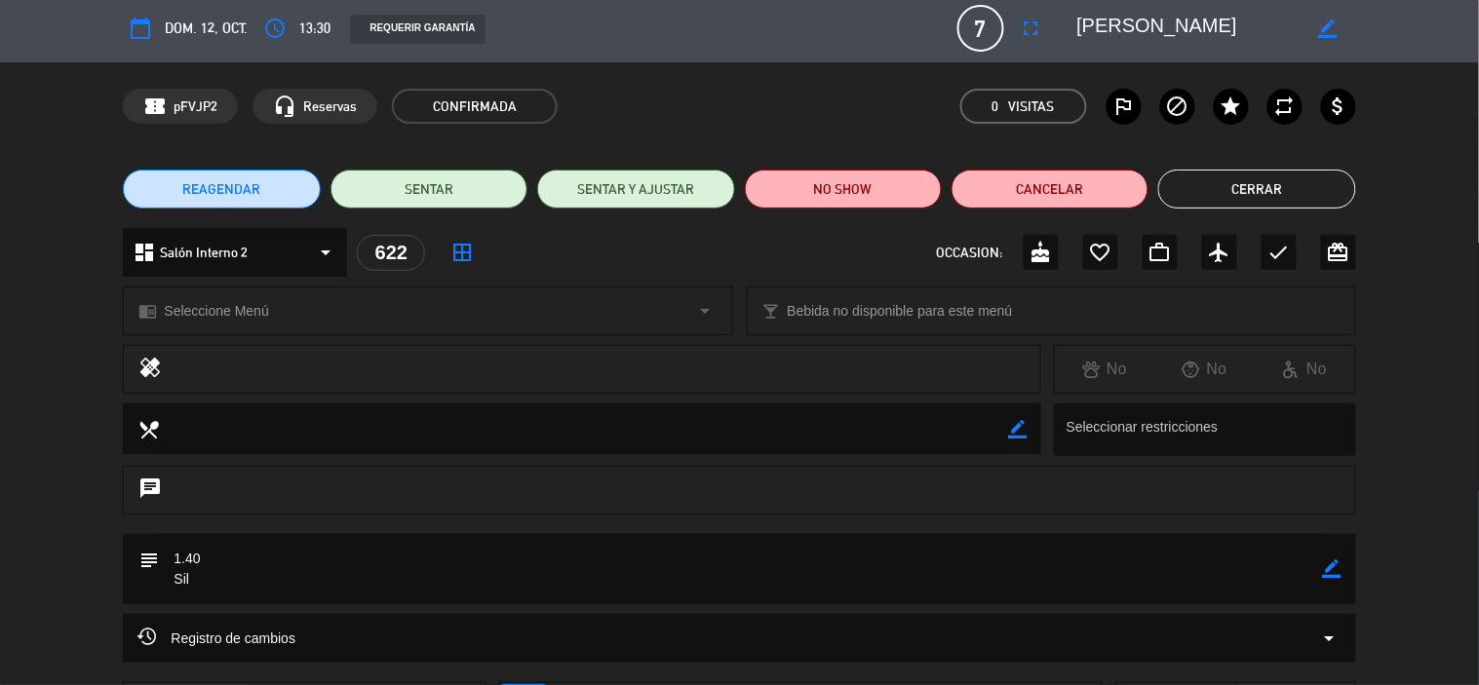
scroll to position [0, 0]
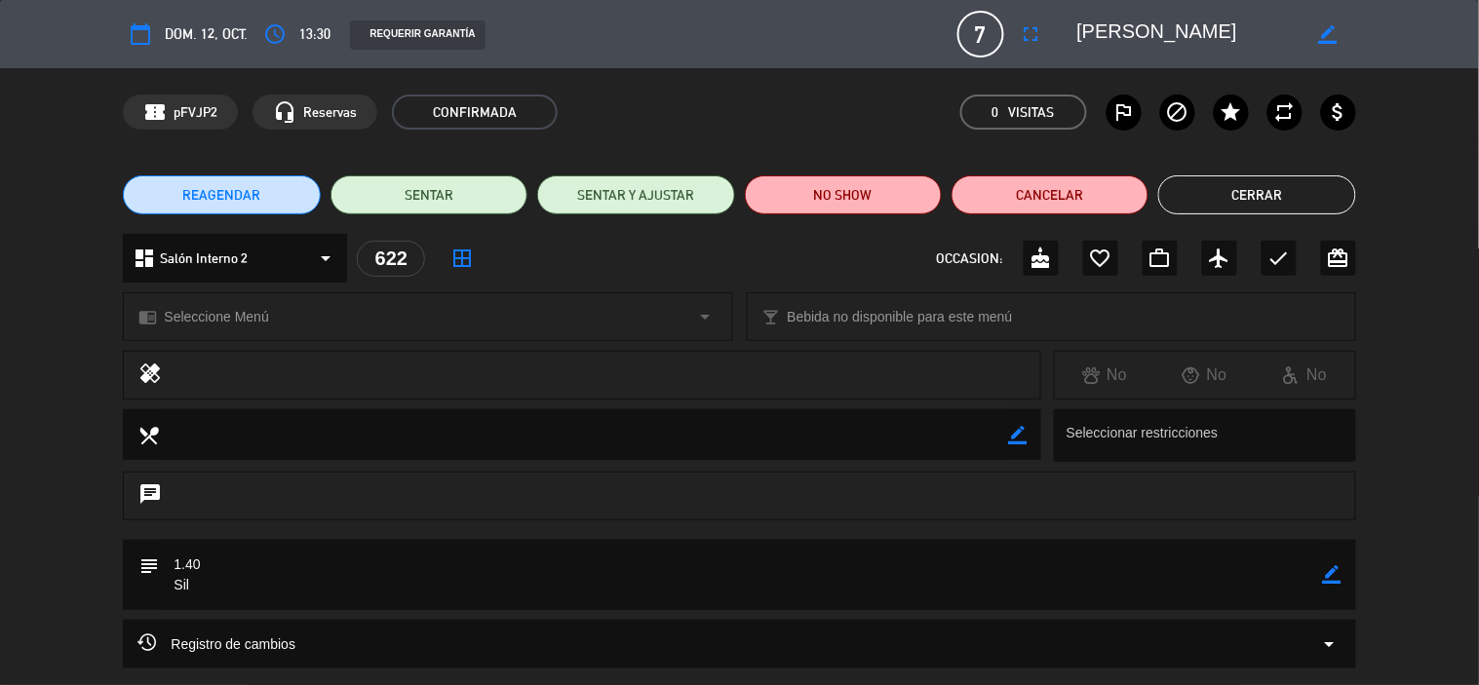
click at [1312, 211] on button "Cerrar" at bounding box center [1256, 194] width 197 height 39
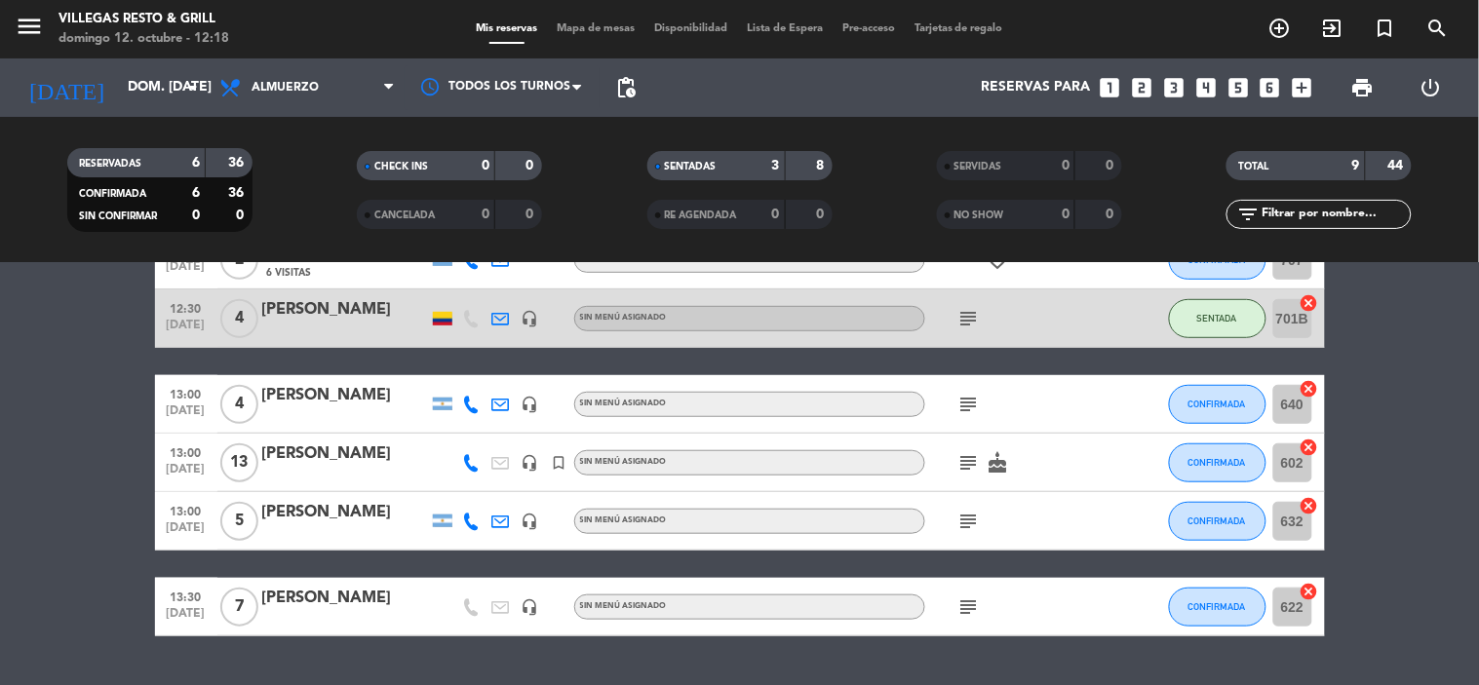
click at [319, 531] on div at bounding box center [345, 534] width 166 height 16
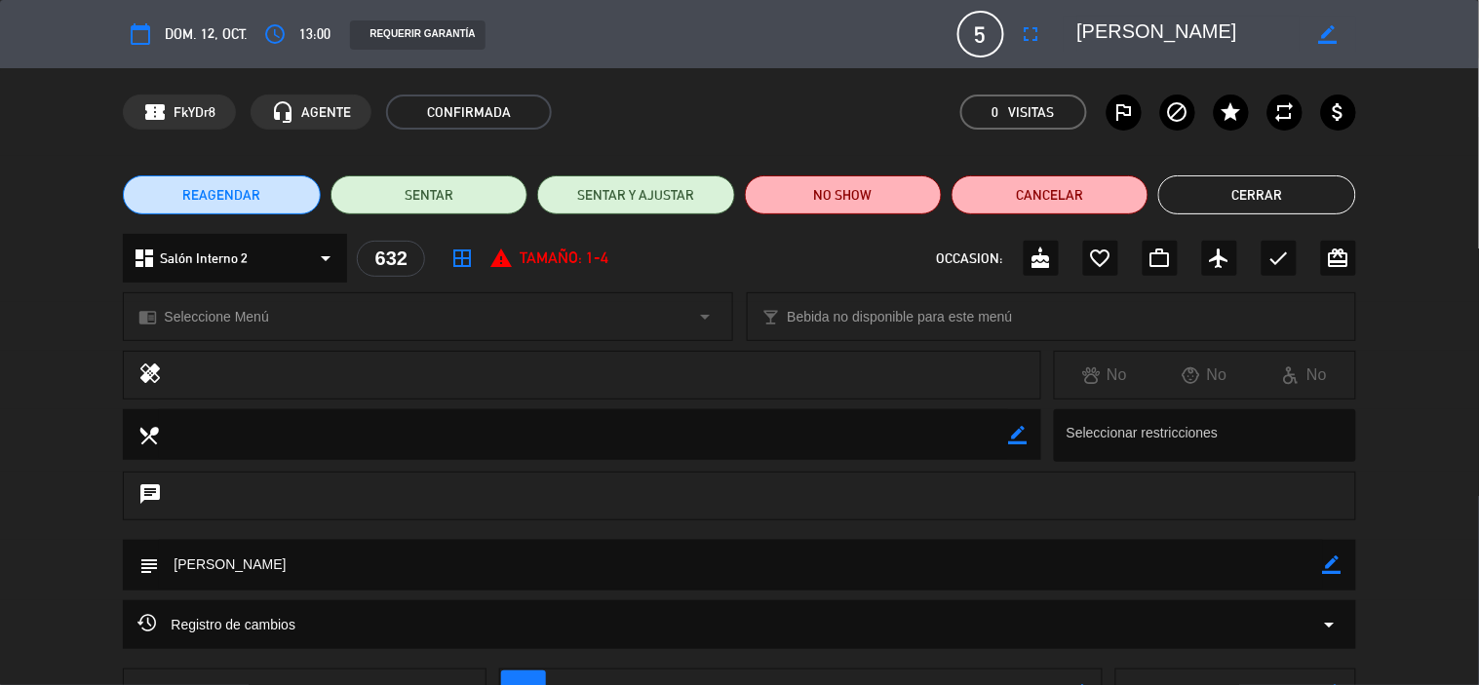
click at [1192, 187] on button "Cerrar" at bounding box center [1256, 194] width 197 height 39
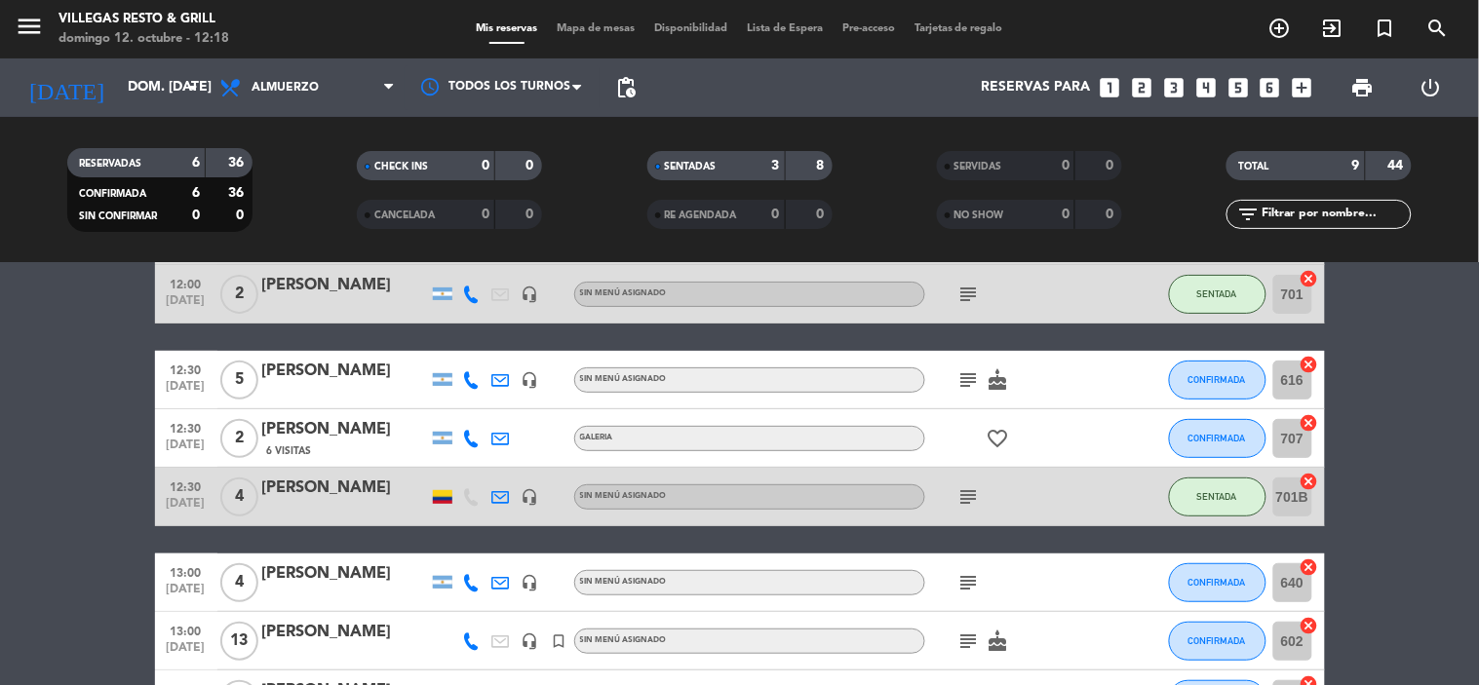
scroll to position [108, 0]
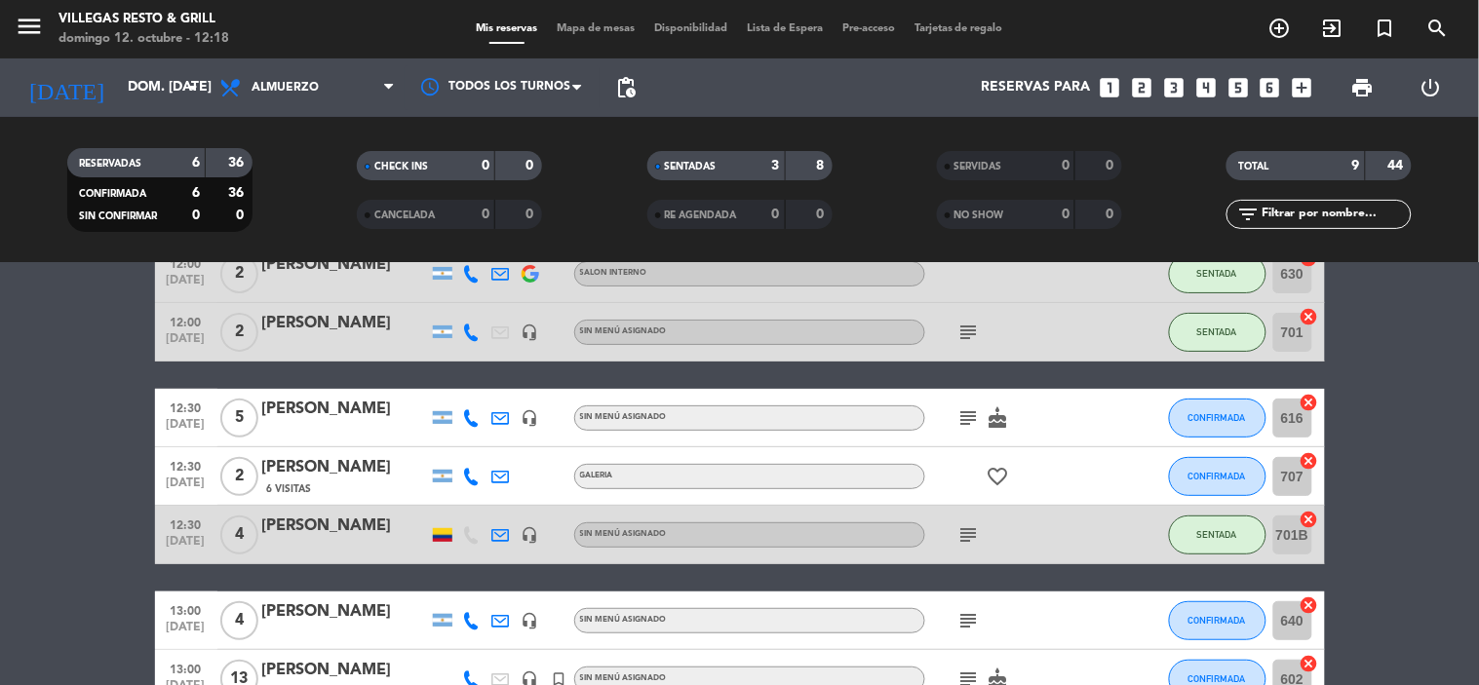
click at [329, 523] on div "[PERSON_NAME]" at bounding box center [345, 526] width 166 height 25
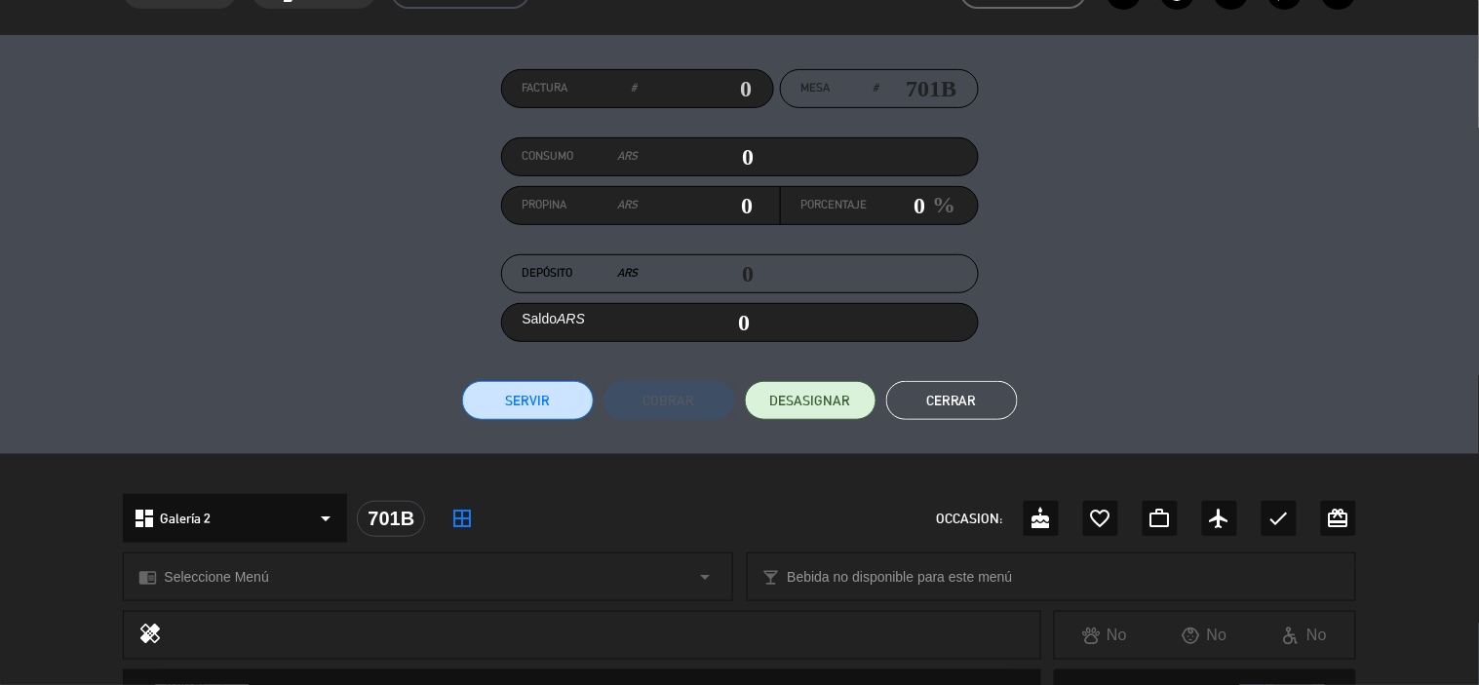
scroll to position [0, 0]
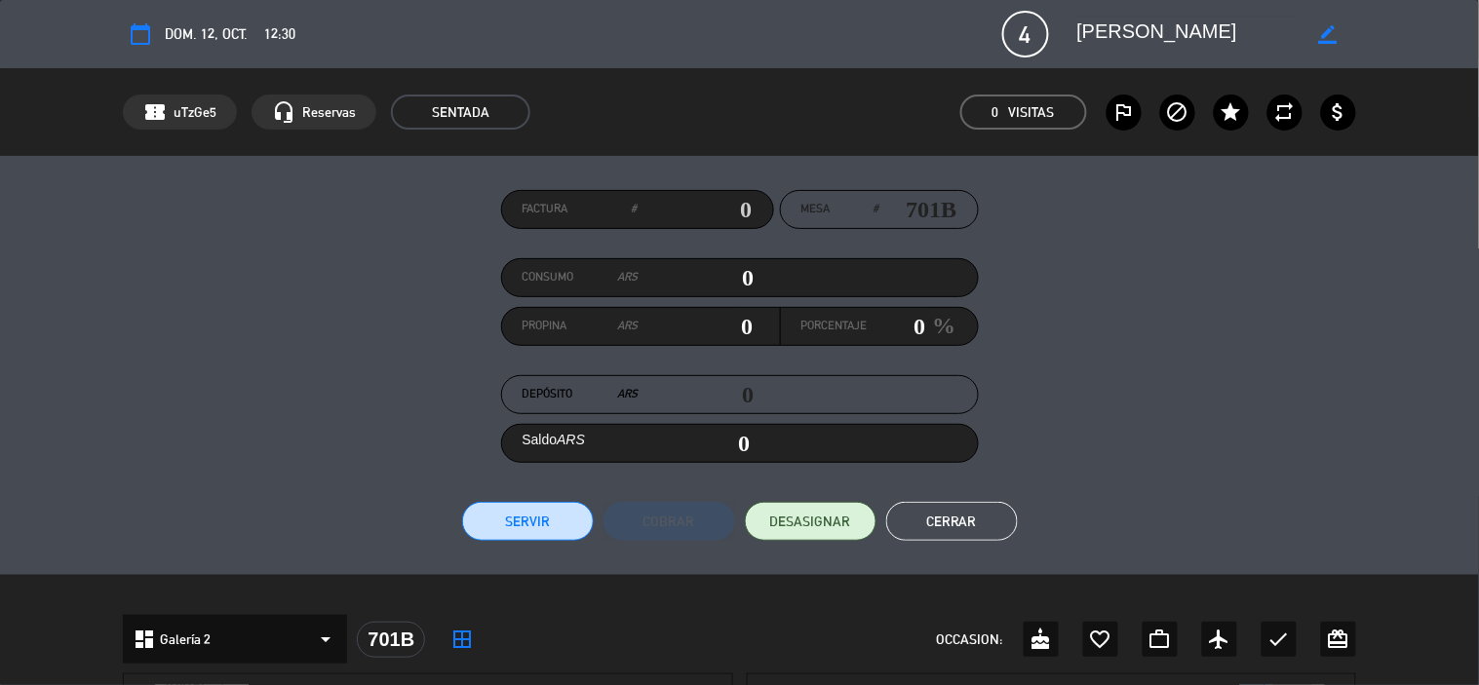
click at [908, 517] on button "Cerrar" at bounding box center [952, 521] width 132 height 39
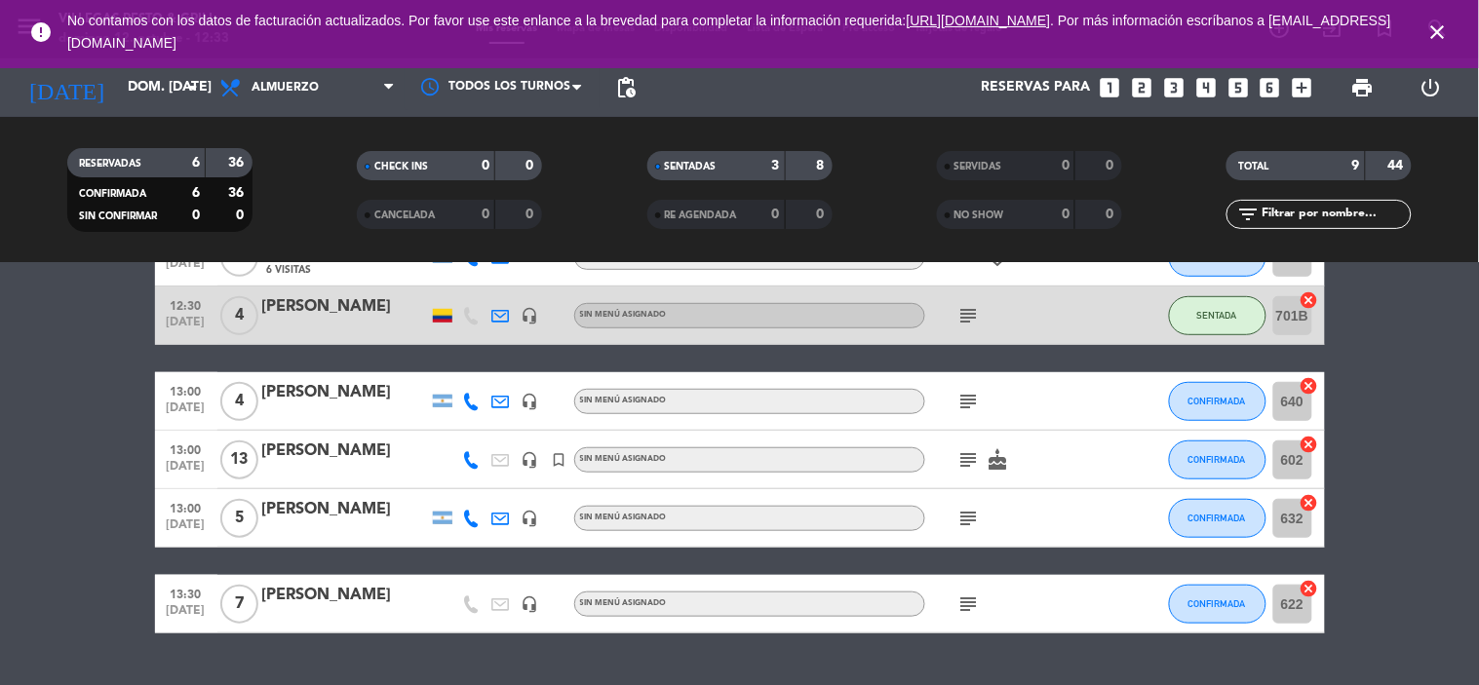
scroll to position [372, 0]
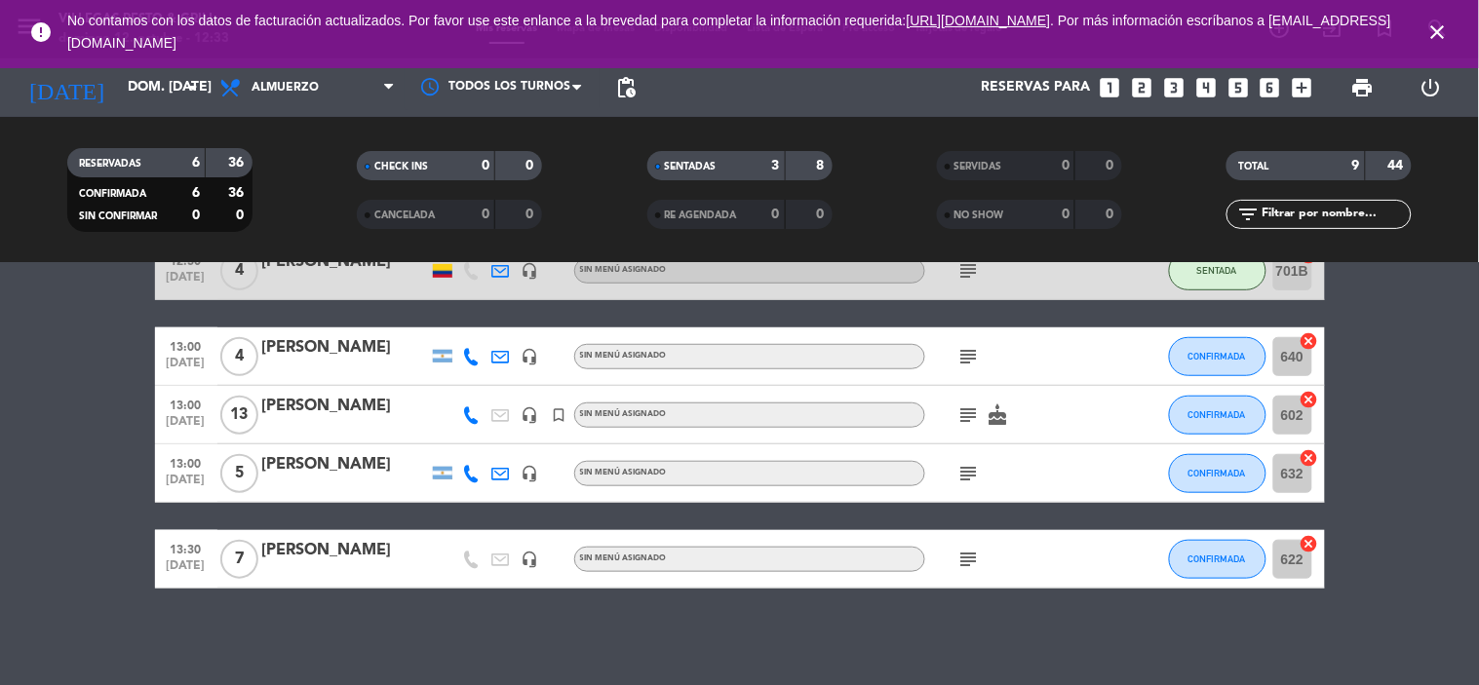
click at [286, 404] on div "[PERSON_NAME]" at bounding box center [345, 406] width 166 height 25
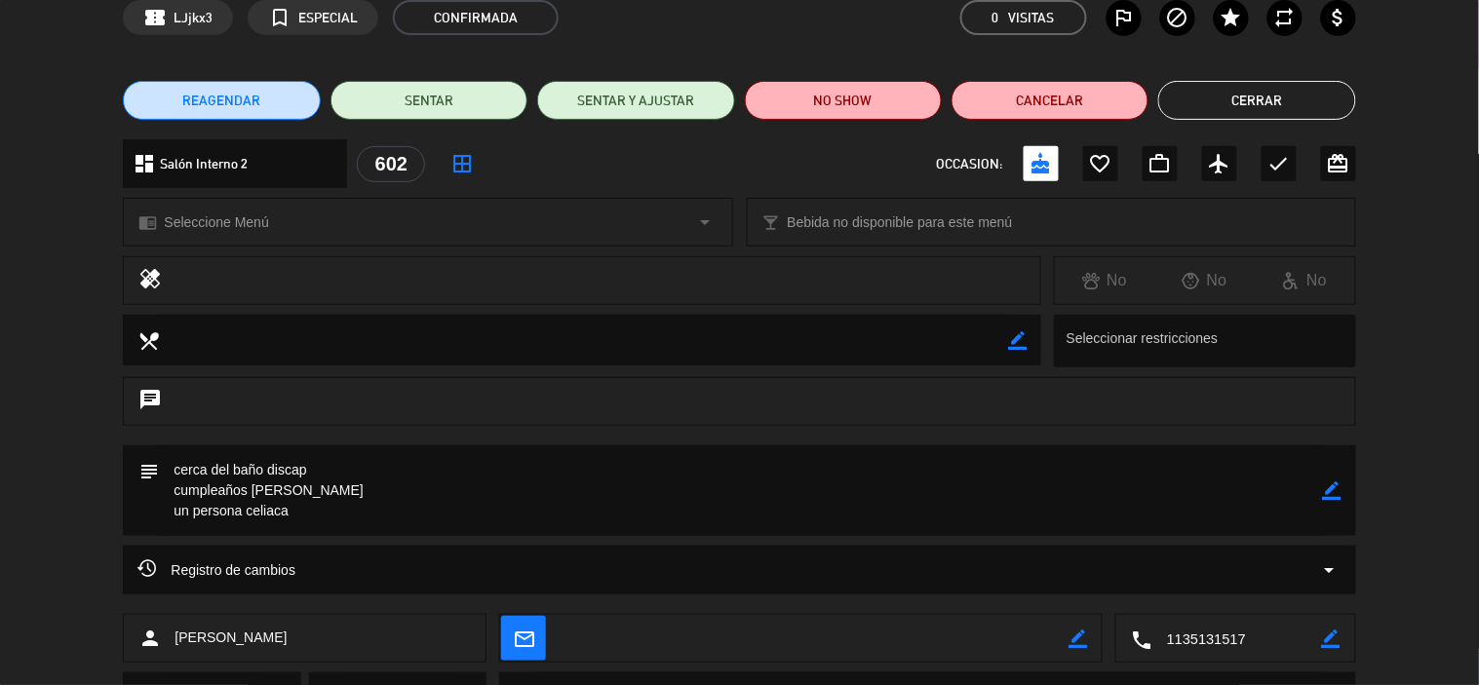
scroll to position [0, 0]
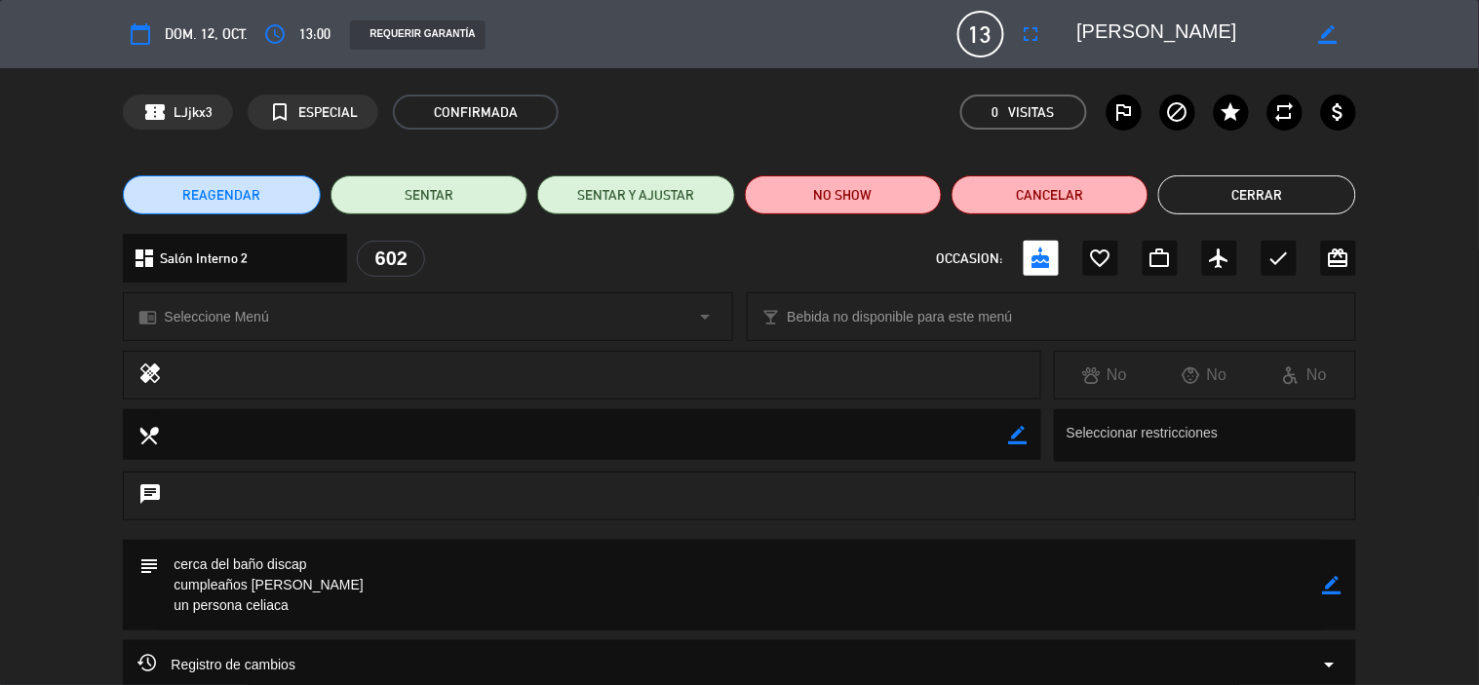
click at [1211, 189] on button "Cerrar" at bounding box center [1256, 194] width 197 height 39
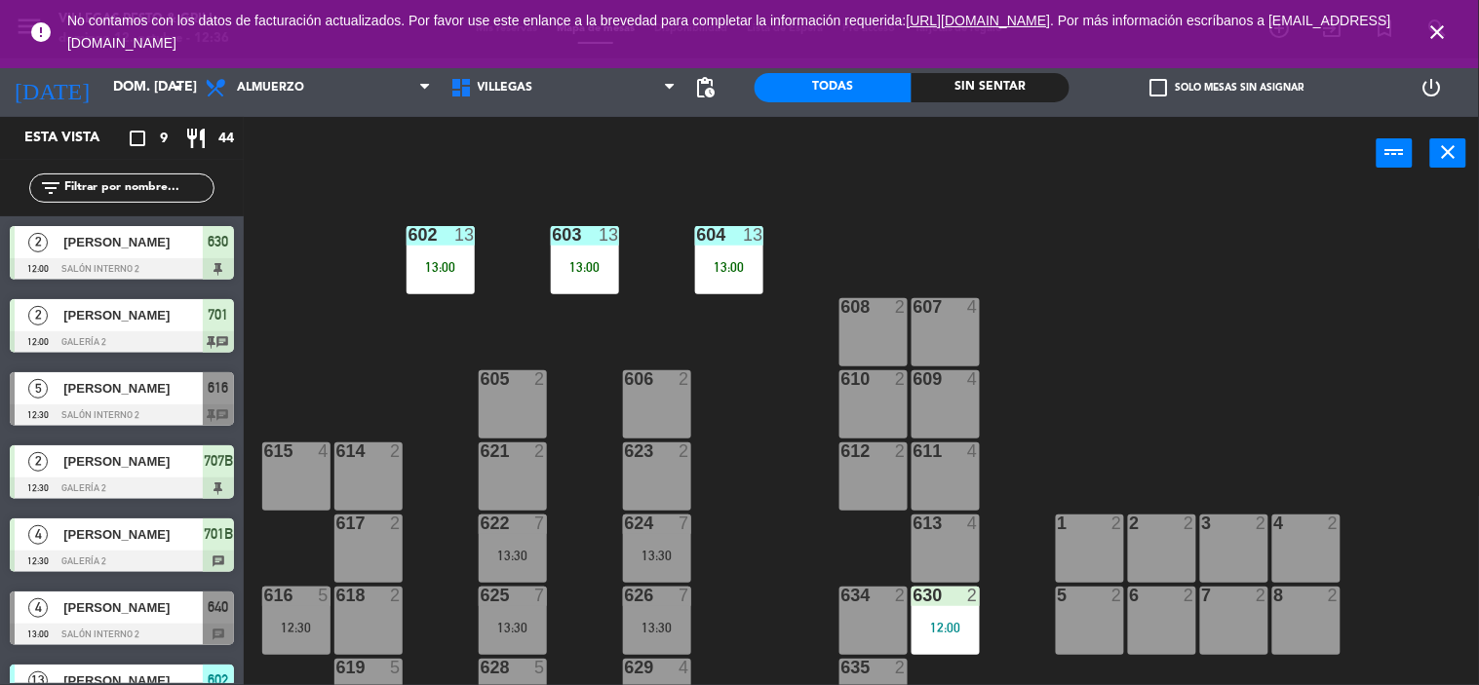
click at [1441, 24] on icon "close" at bounding box center [1437, 31] width 23 height 23
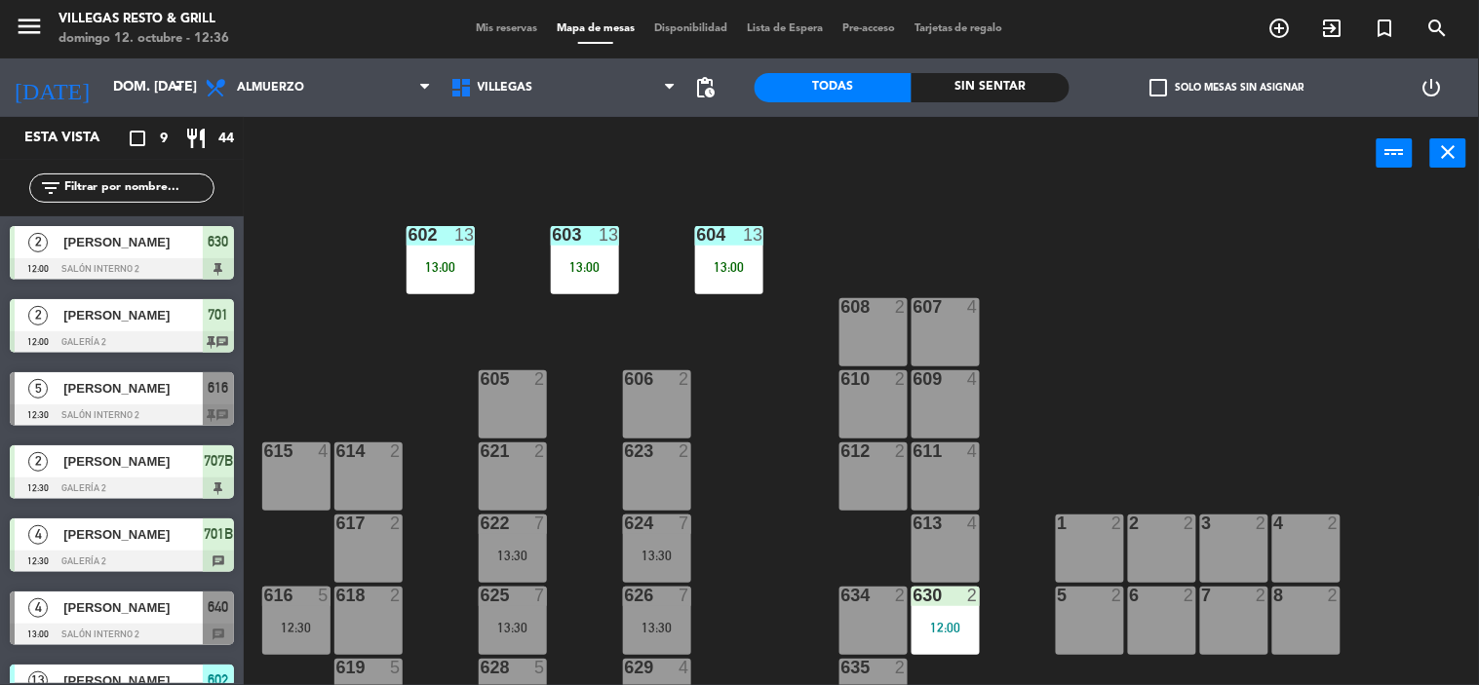
click at [482, 30] on span "Mis reservas" at bounding box center [506, 28] width 81 height 11
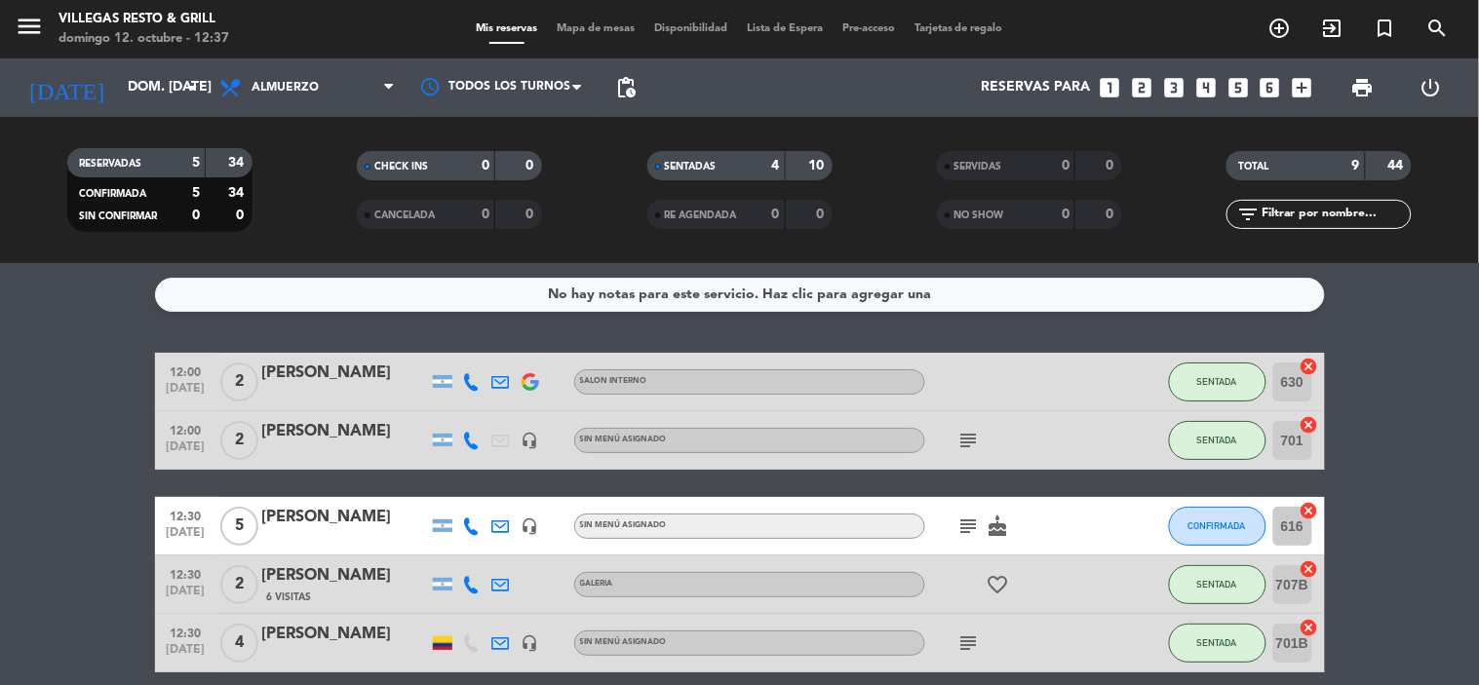
scroll to position [108, 0]
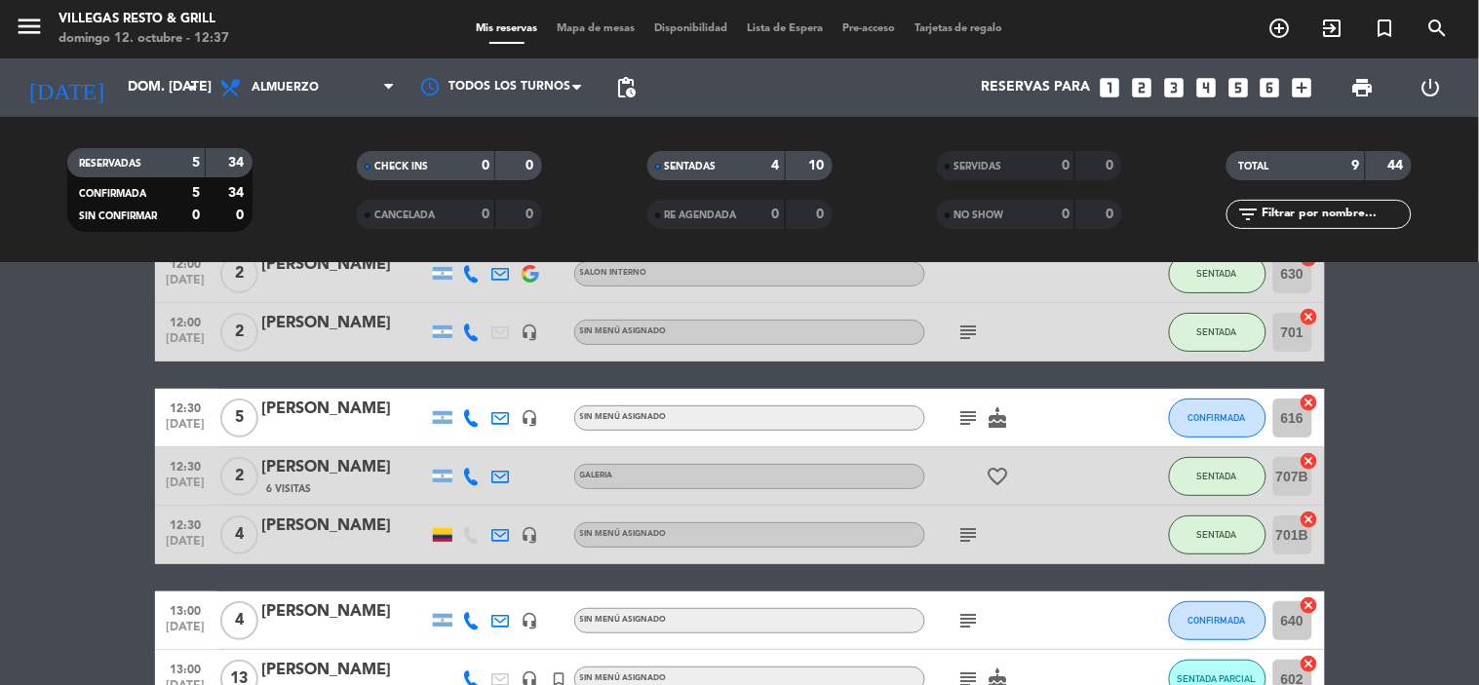
click at [269, 473] on div "[PERSON_NAME]" at bounding box center [345, 467] width 166 height 25
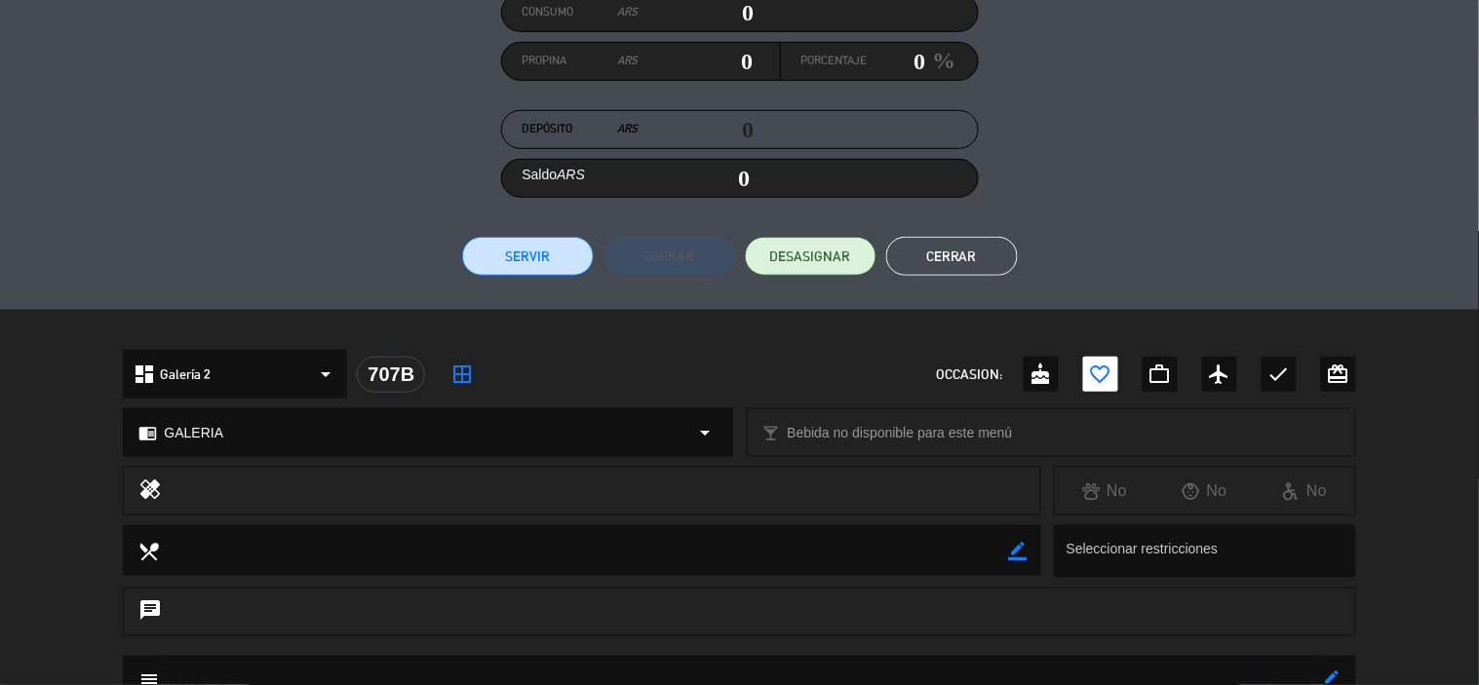
scroll to position [590, 0]
